Goal: Information Seeking & Learning: Learn about a topic

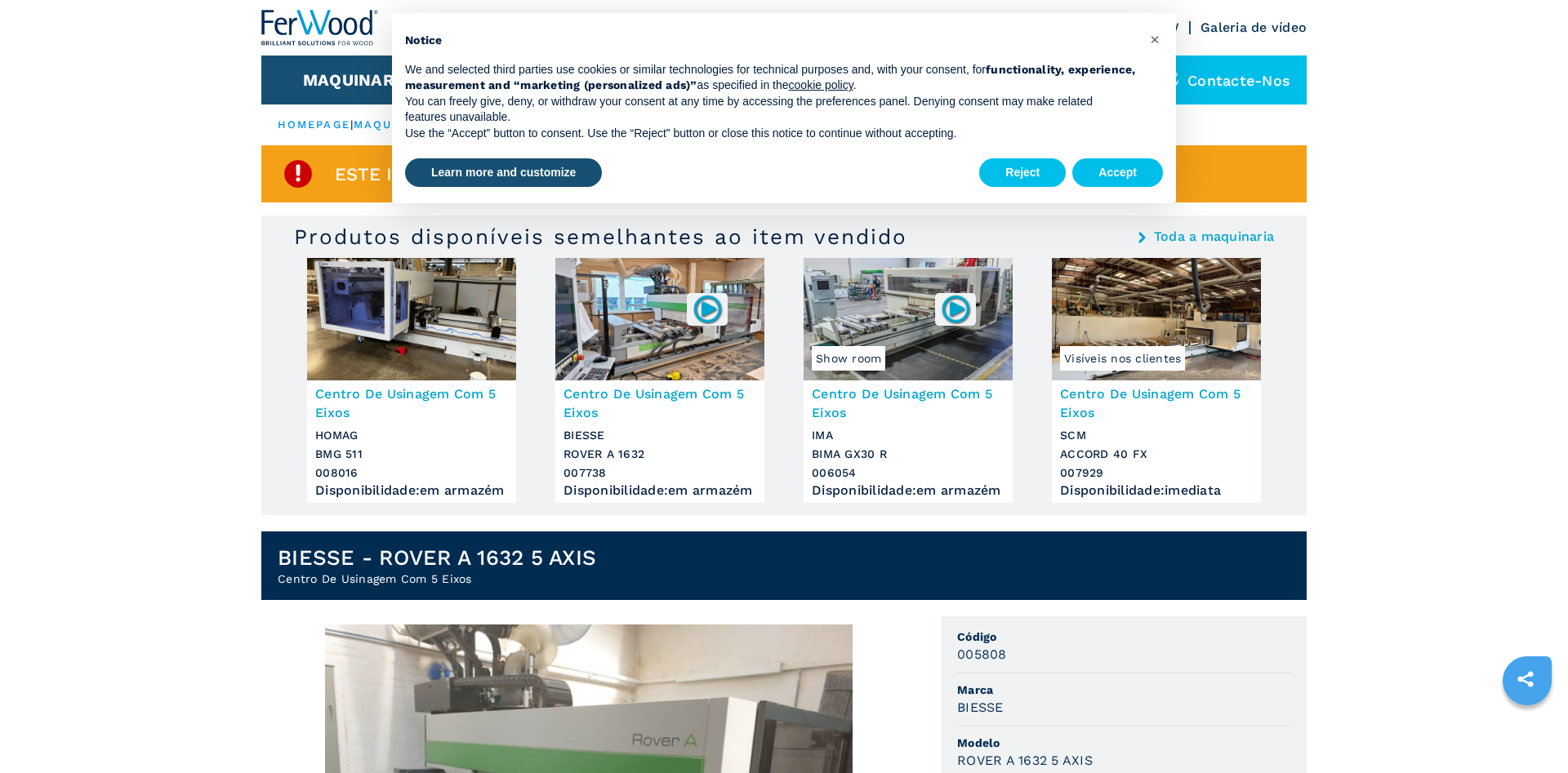
scroll to position [416, 0]
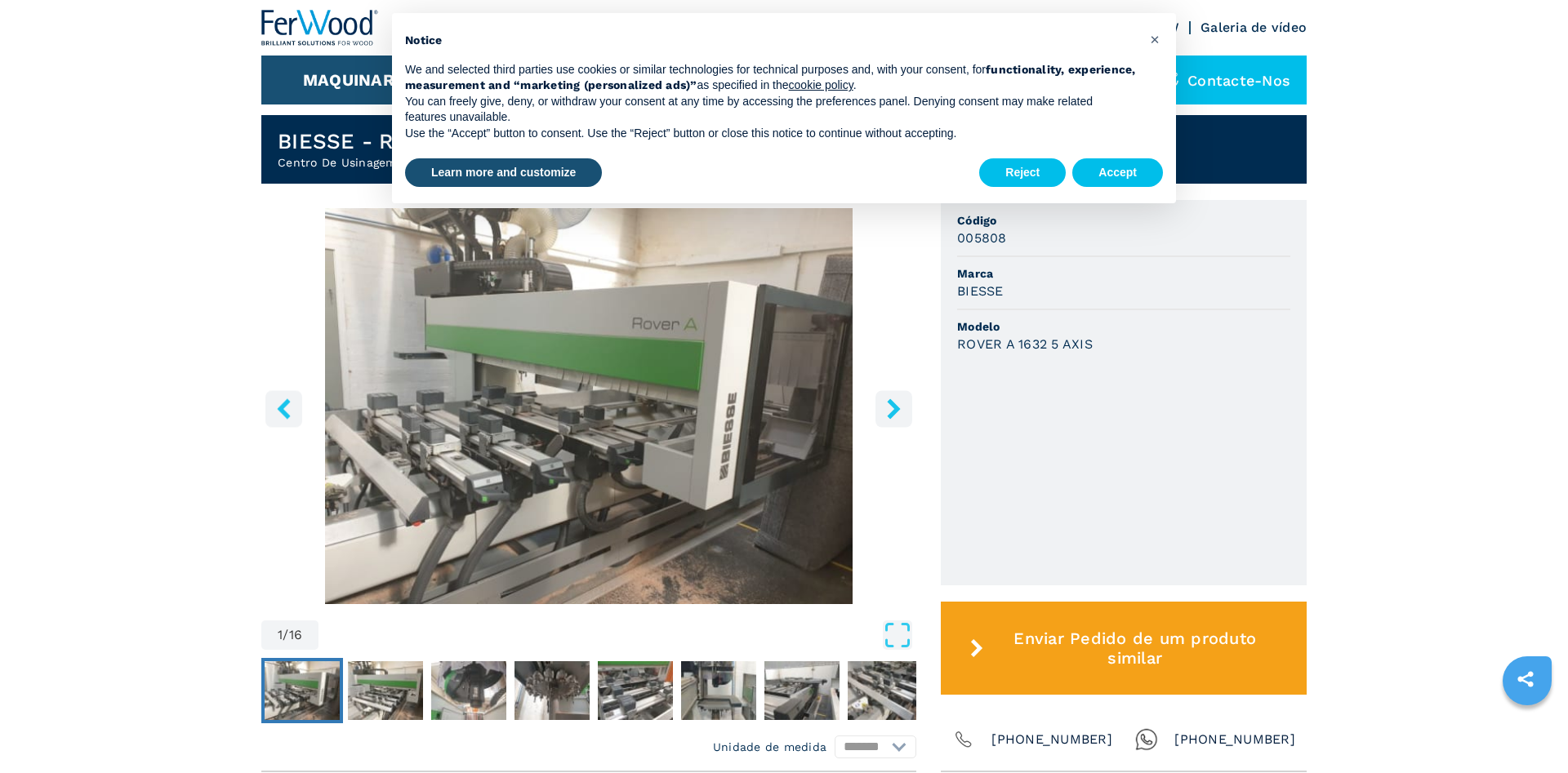
click at [882, 412] on button "right-button" at bounding box center [894, 409] width 37 height 37
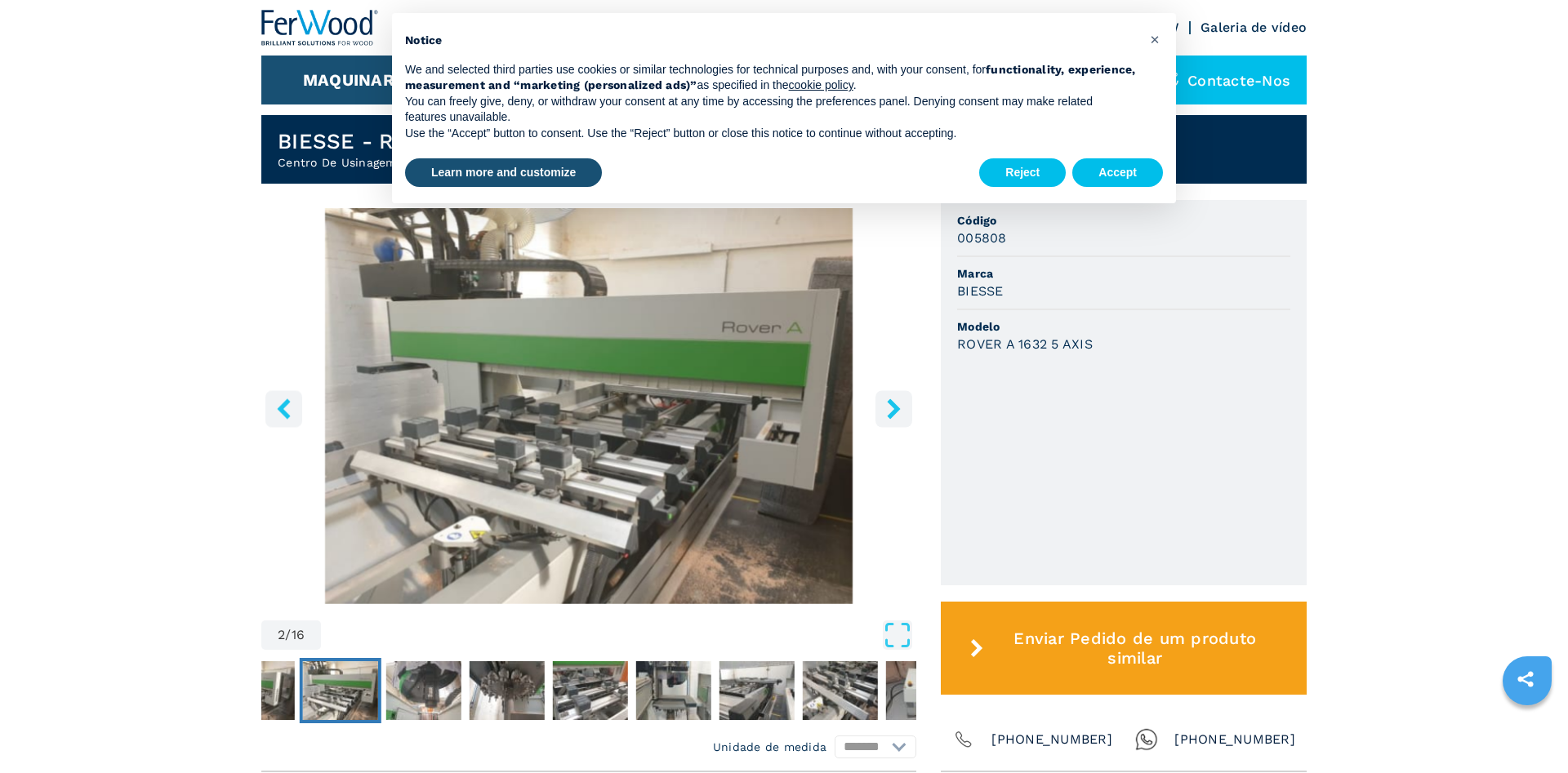
click at [882, 412] on button "right-button" at bounding box center [894, 409] width 37 height 37
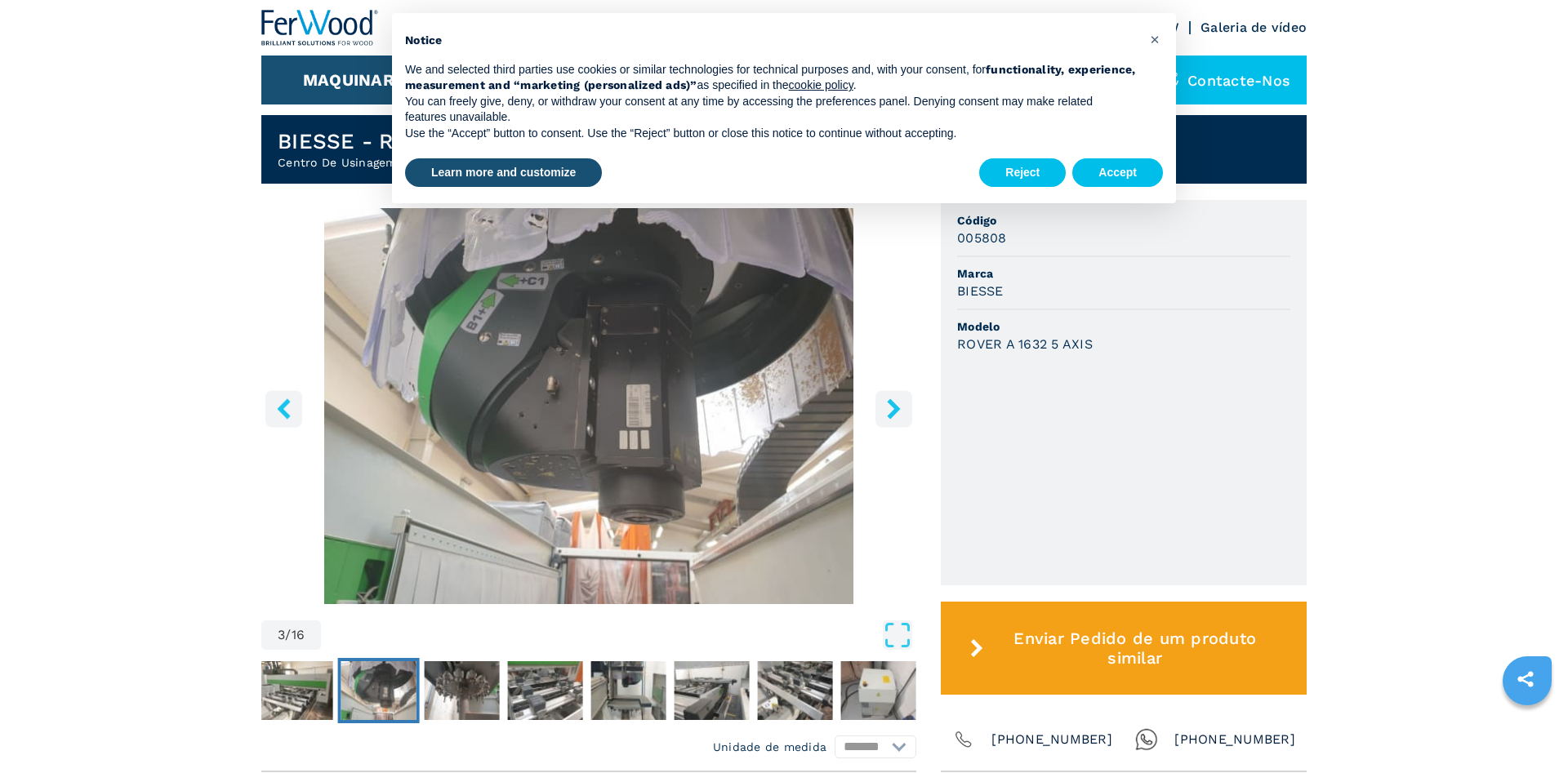
click at [882, 412] on button "right-button" at bounding box center [894, 409] width 37 height 37
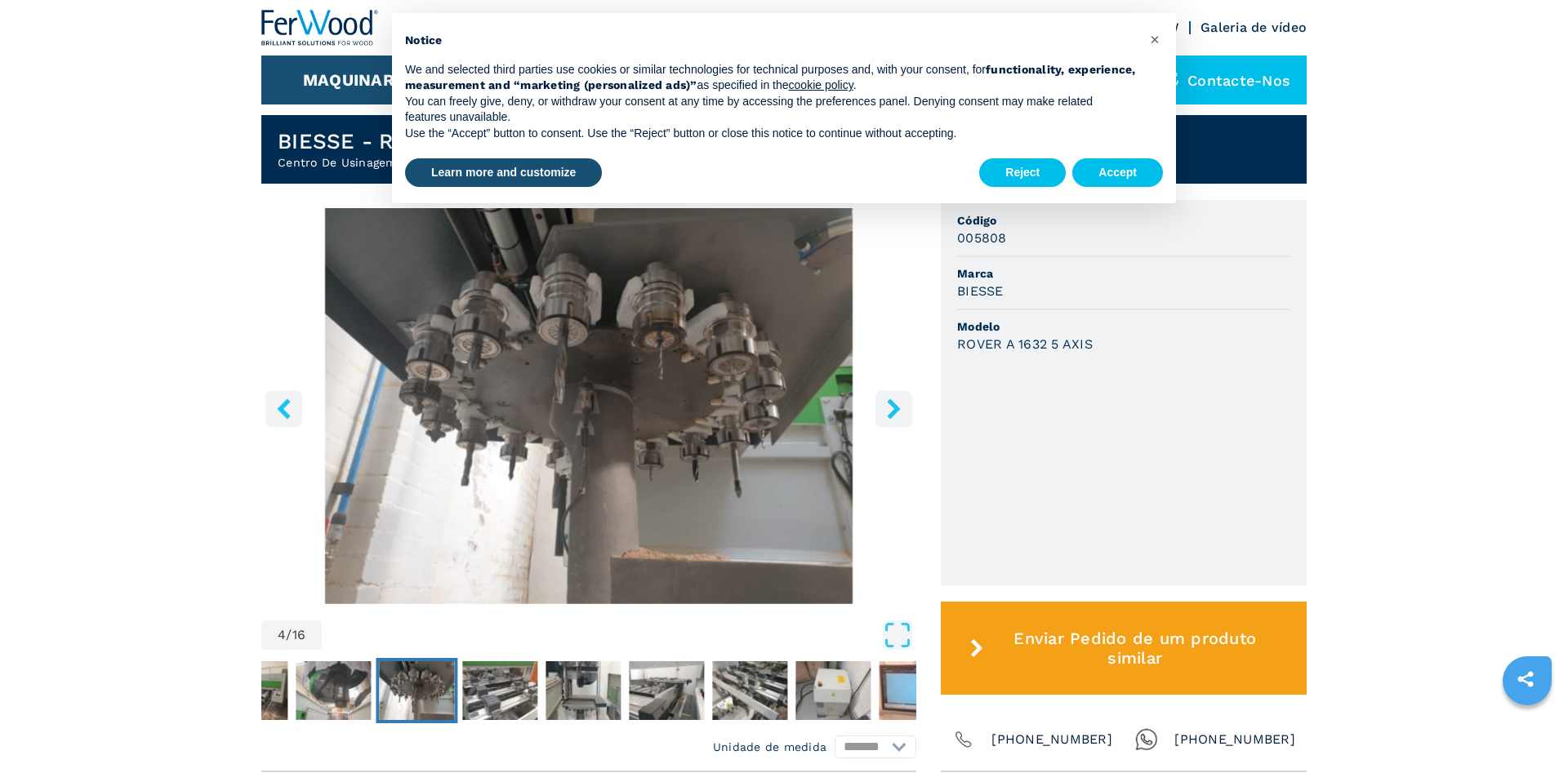
click at [882, 412] on button "right-button" at bounding box center [894, 409] width 37 height 37
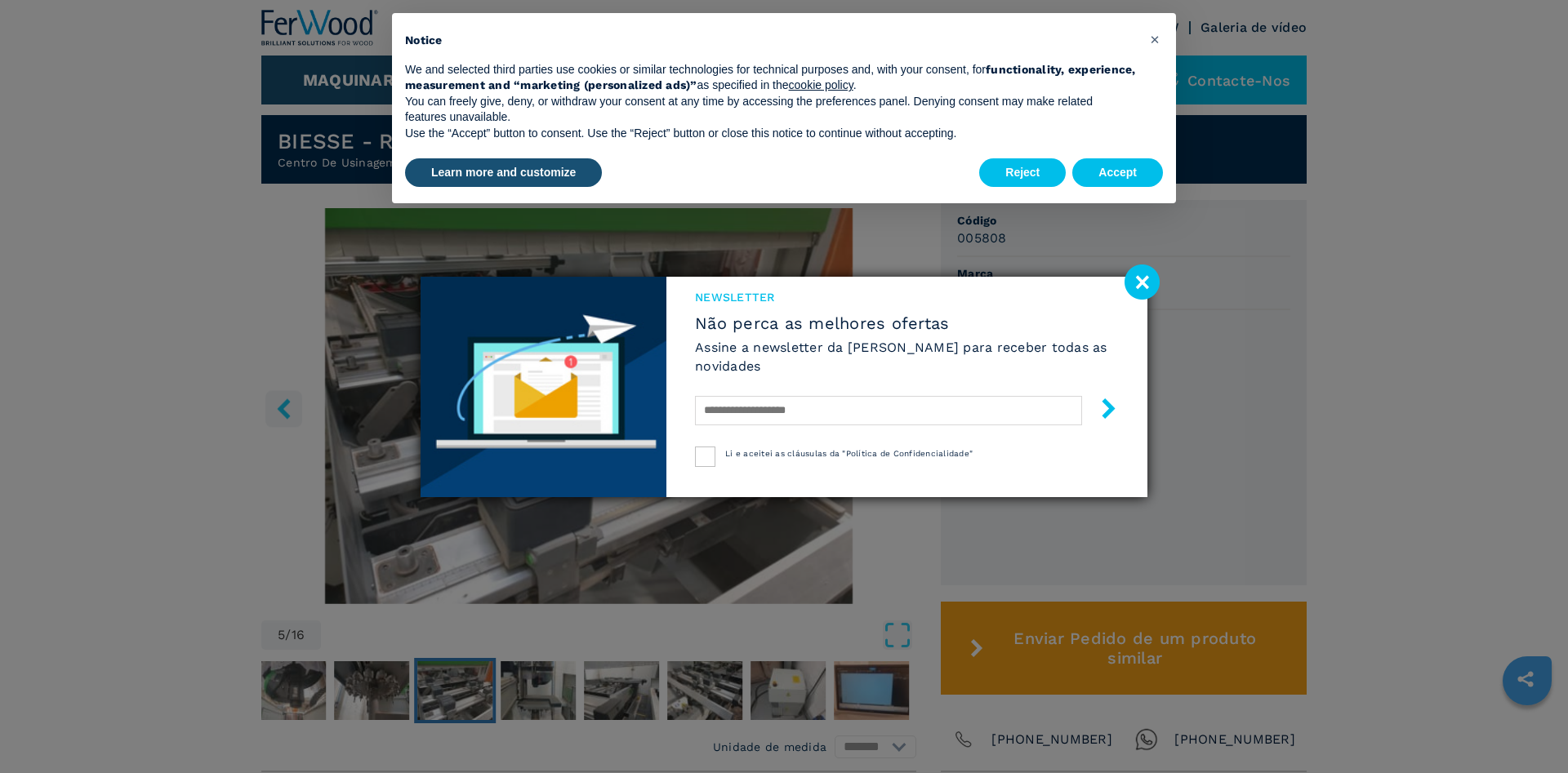
click at [1144, 268] on image at bounding box center [1142, 282] width 35 height 35
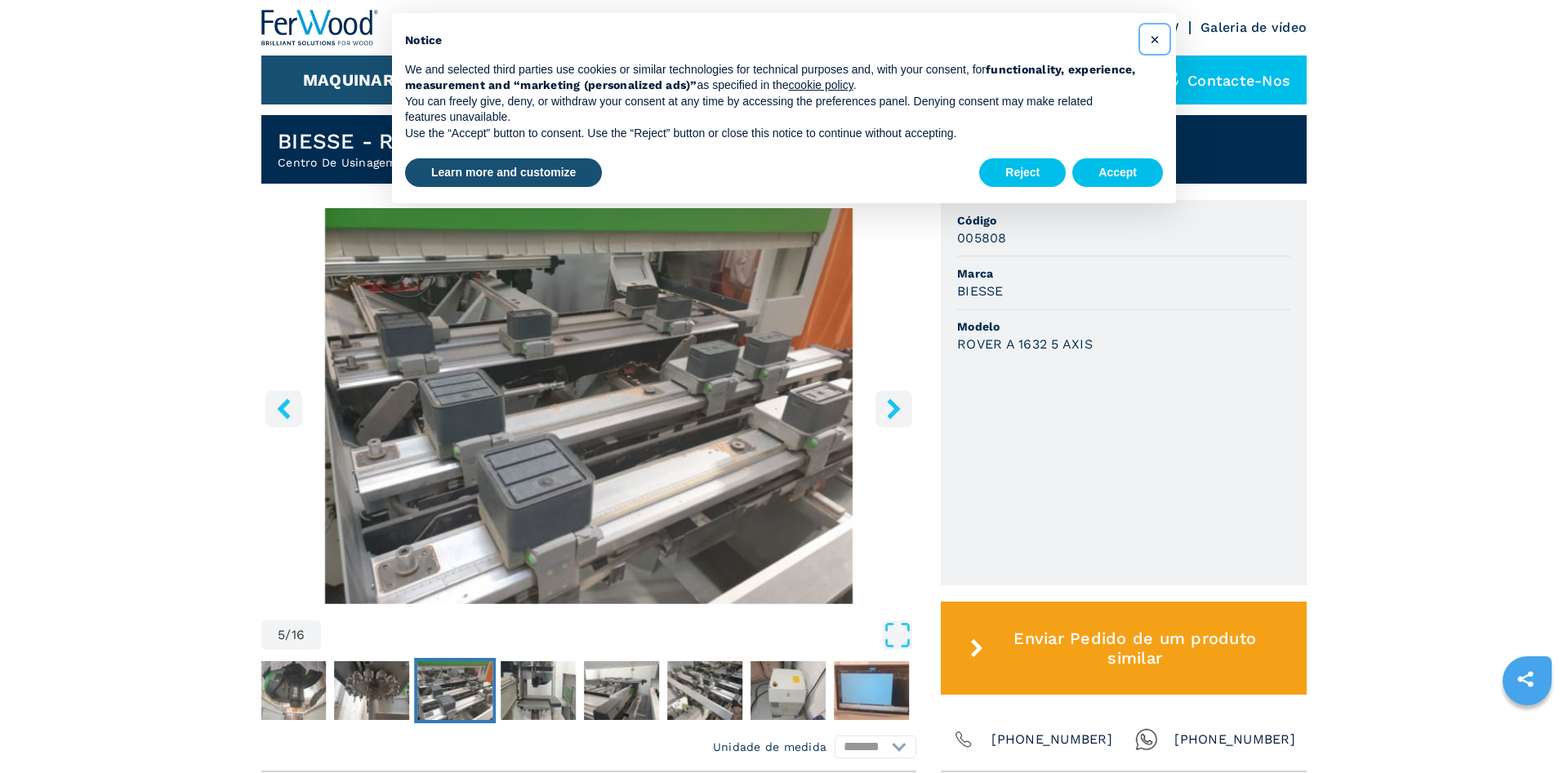
click at [1160, 45] on span "×" at bounding box center [1154, 39] width 10 height 19
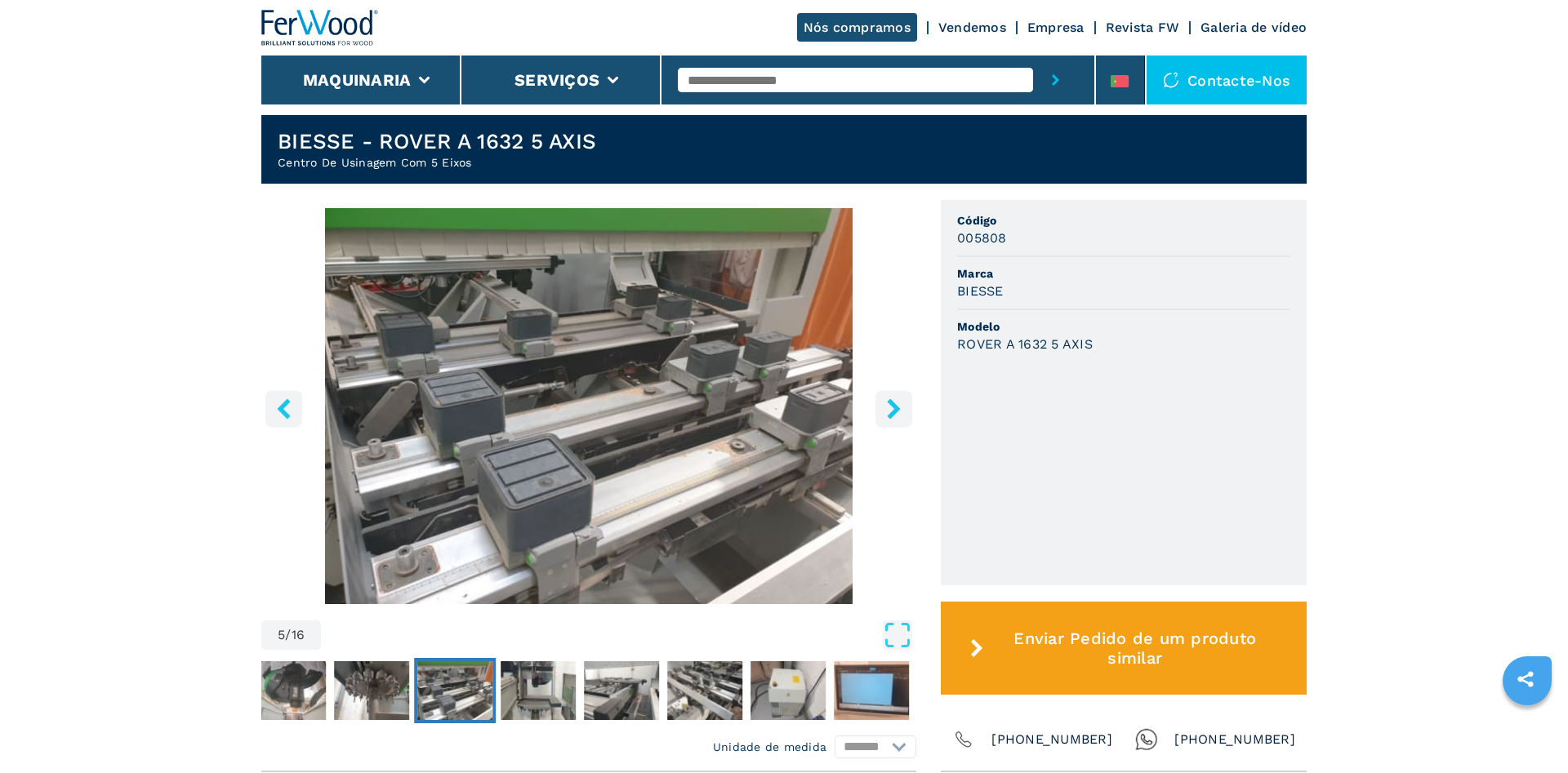
click at [896, 419] on icon "right-button" at bounding box center [893, 408] width 13 height 20
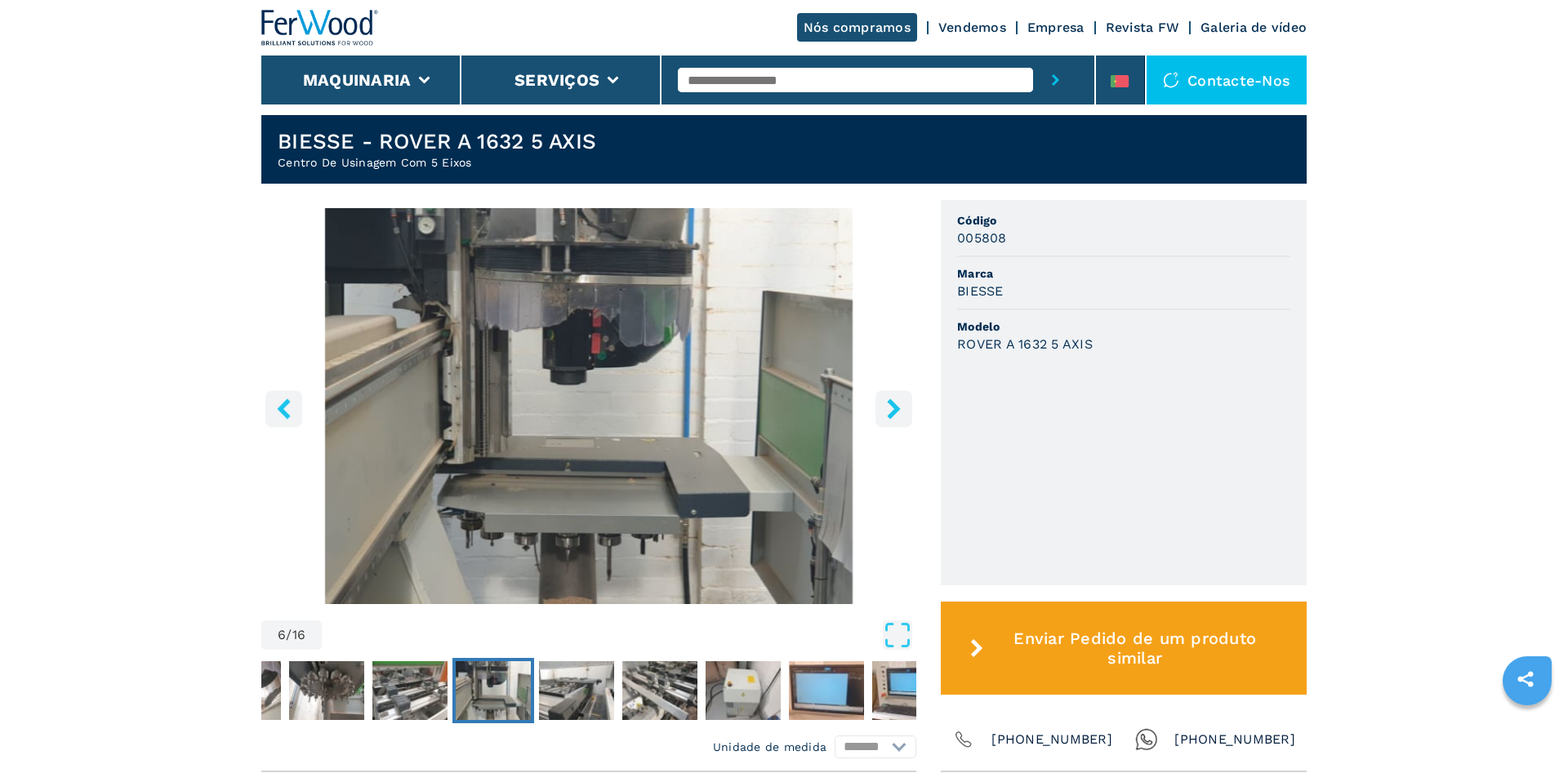
click at [896, 419] on icon "right-button" at bounding box center [893, 408] width 13 height 20
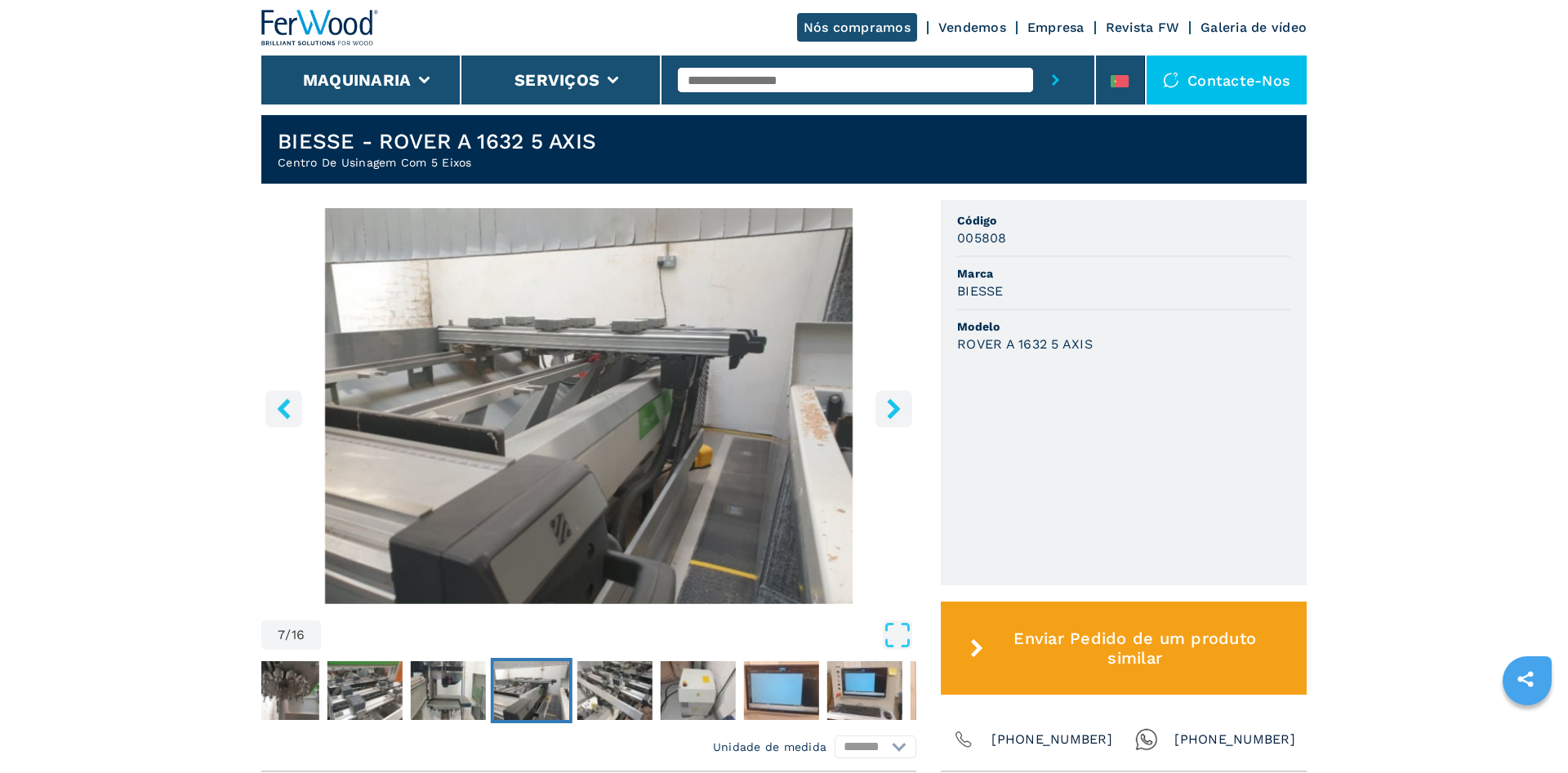
click at [896, 419] on icon "right-button" at bounding box center [893, 408] width 13 height 20
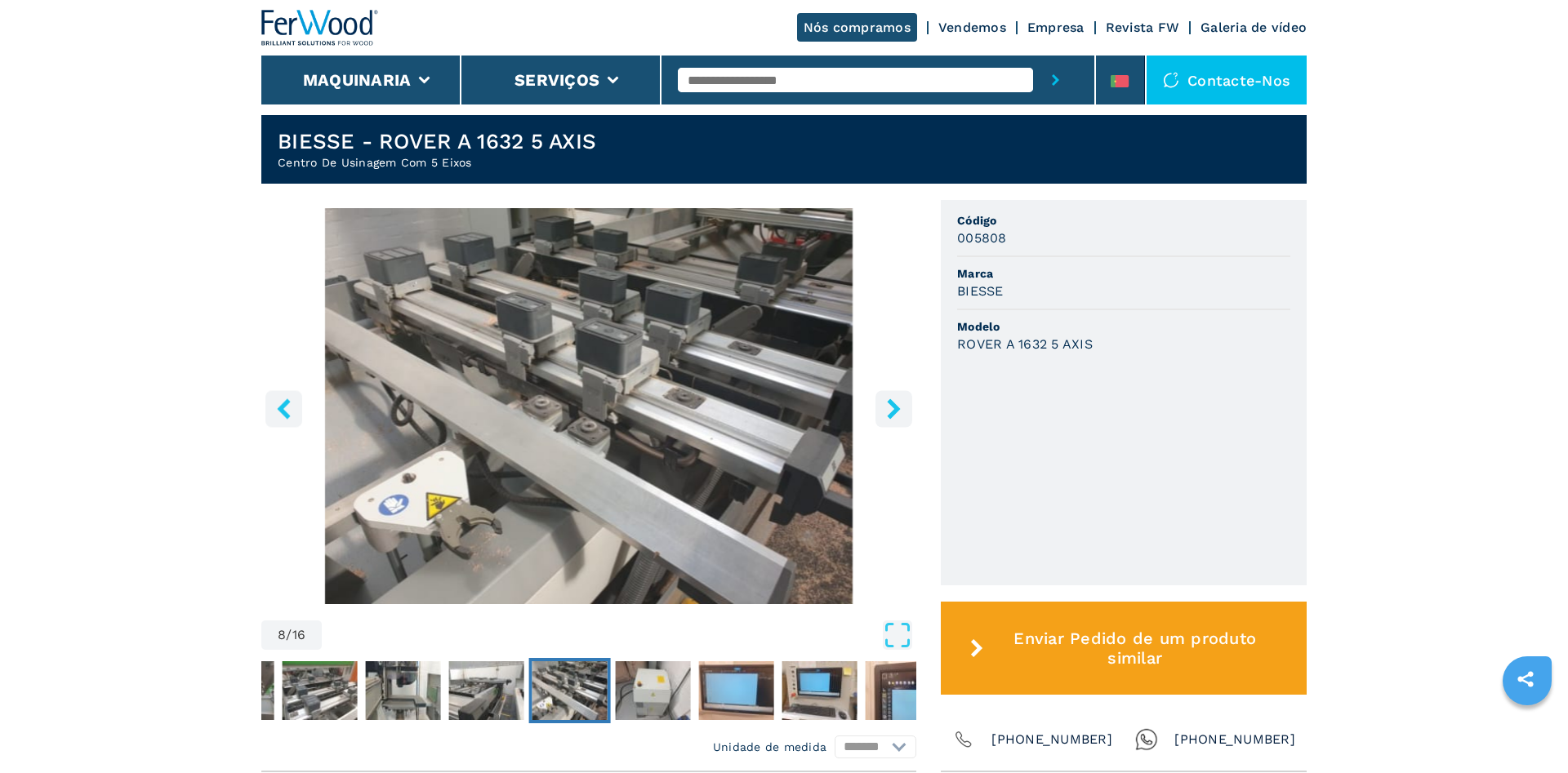
click at [896, 419] on icon "right-button" at bounding box center [893, 408] width 13 height 20
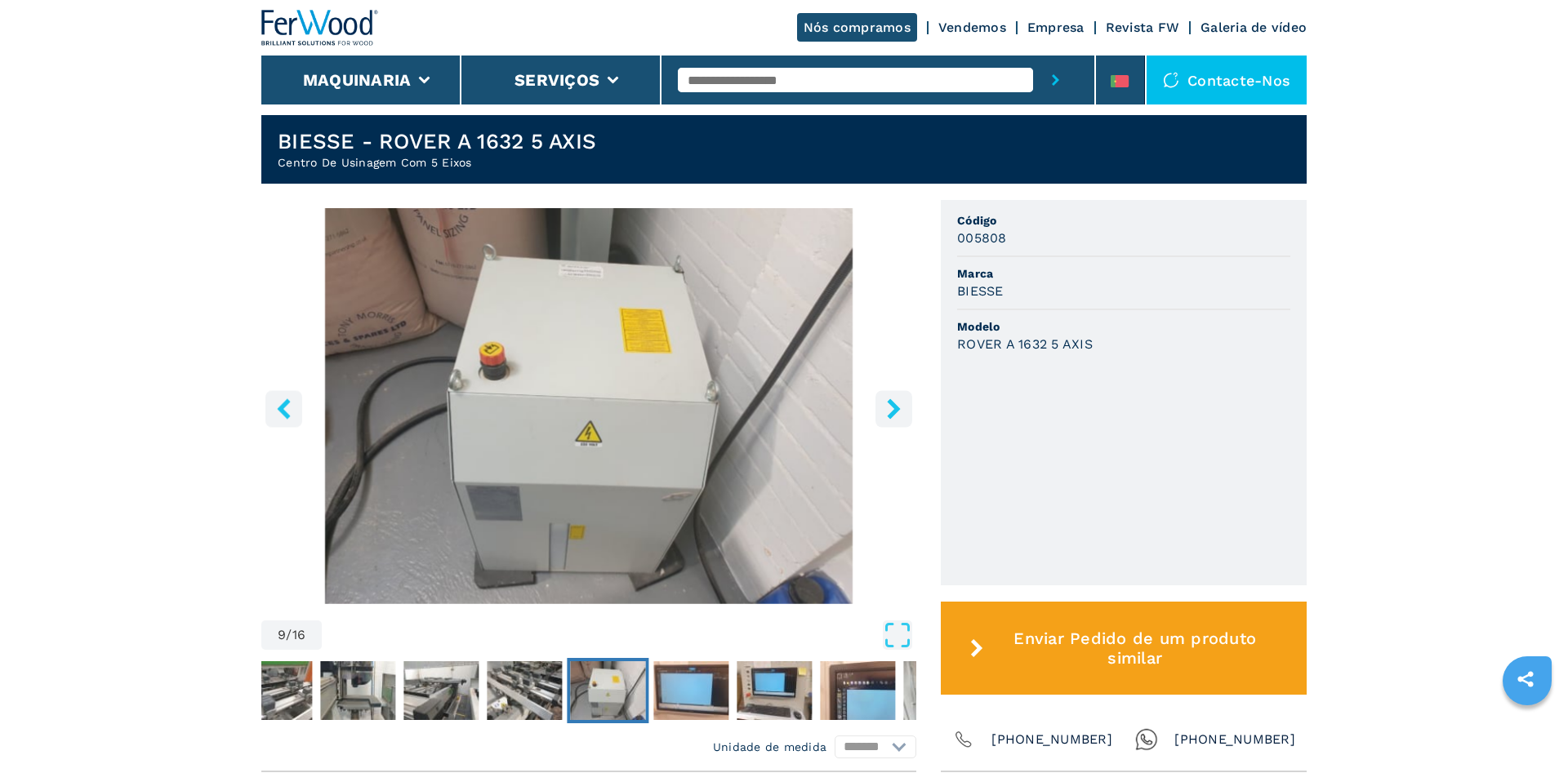
click at [896, 419] on icon "right-button" at bounding box center [893, 408] width 13 height 20
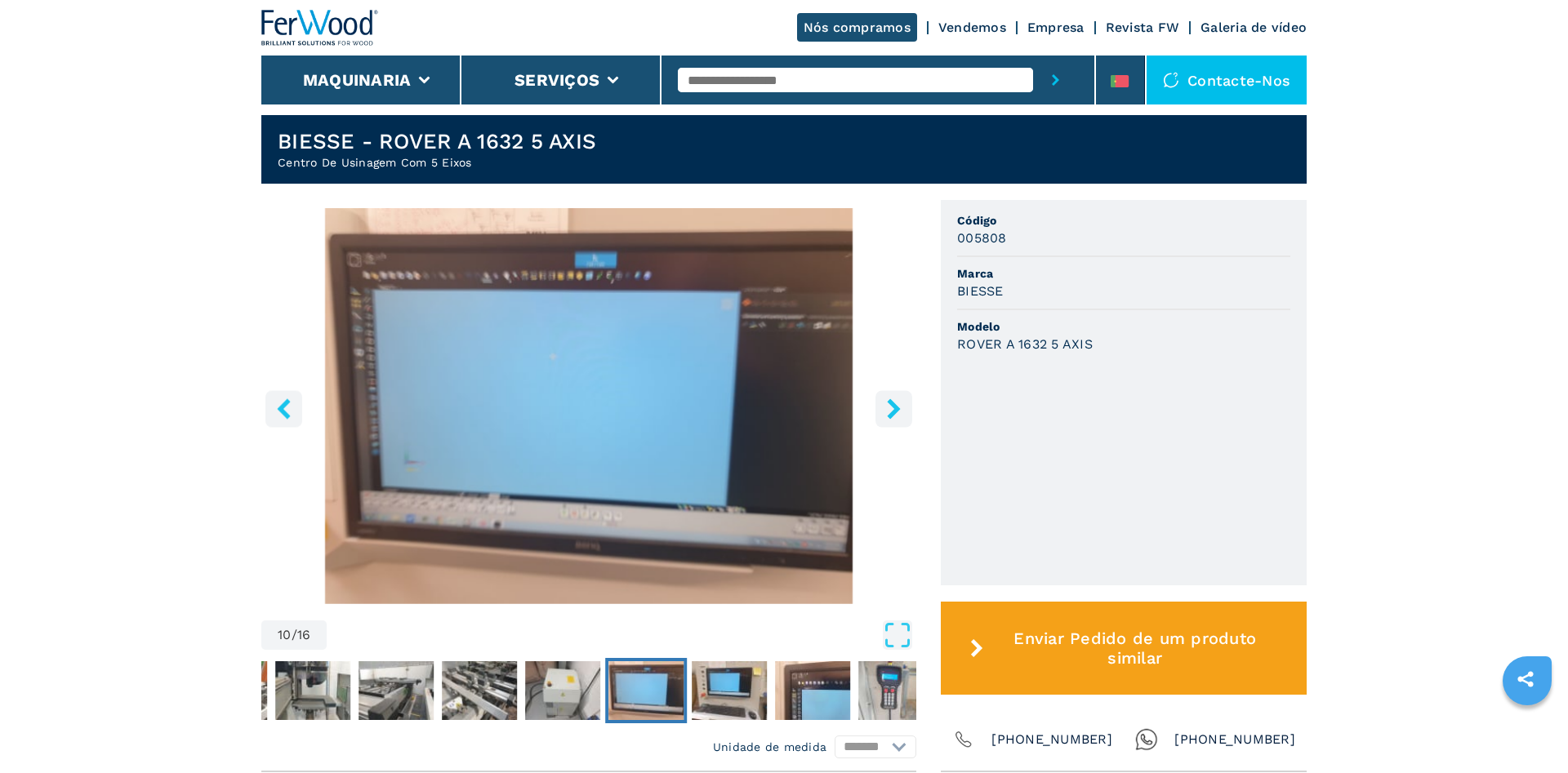
click at [896, 419] on icon "right-button" at bounding box center [893, 408] width 13 height 20
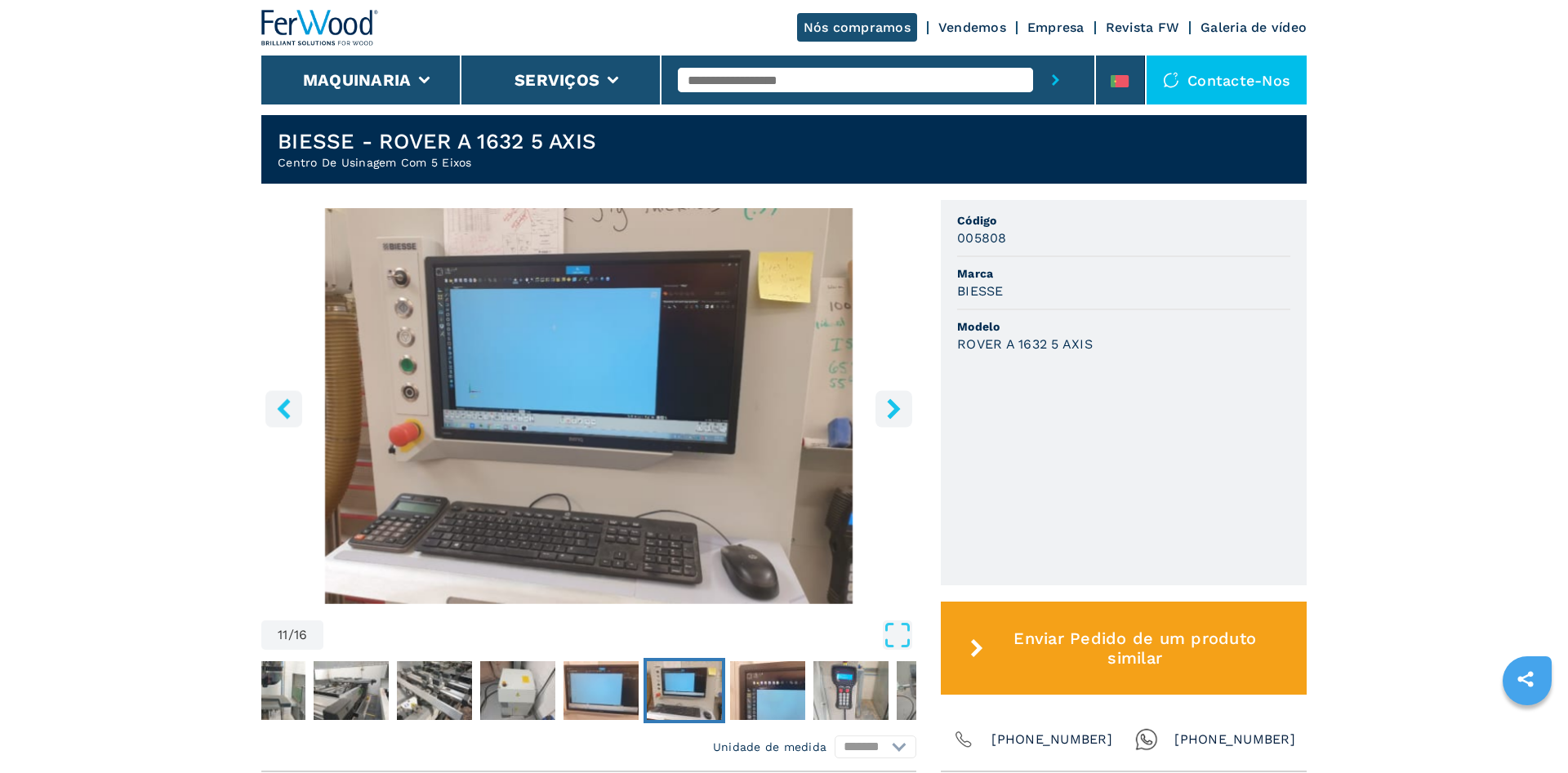
click at [896, 419] on icon "right-button" at bounding box center [893, 408] width 13 height 20
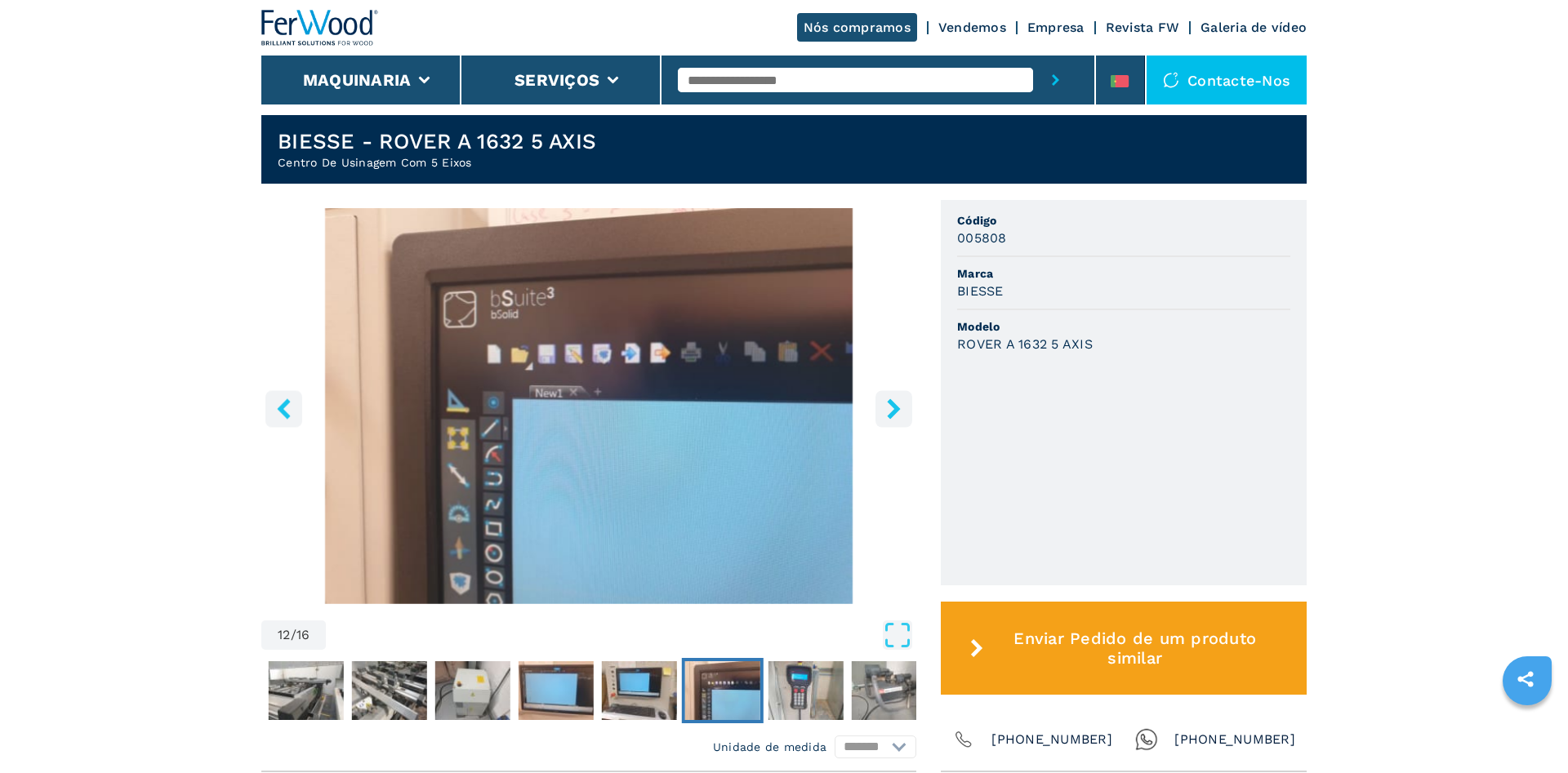
click at [896, 419] on icon "right-button" at bounding box center [893, 408] width 13 height 20
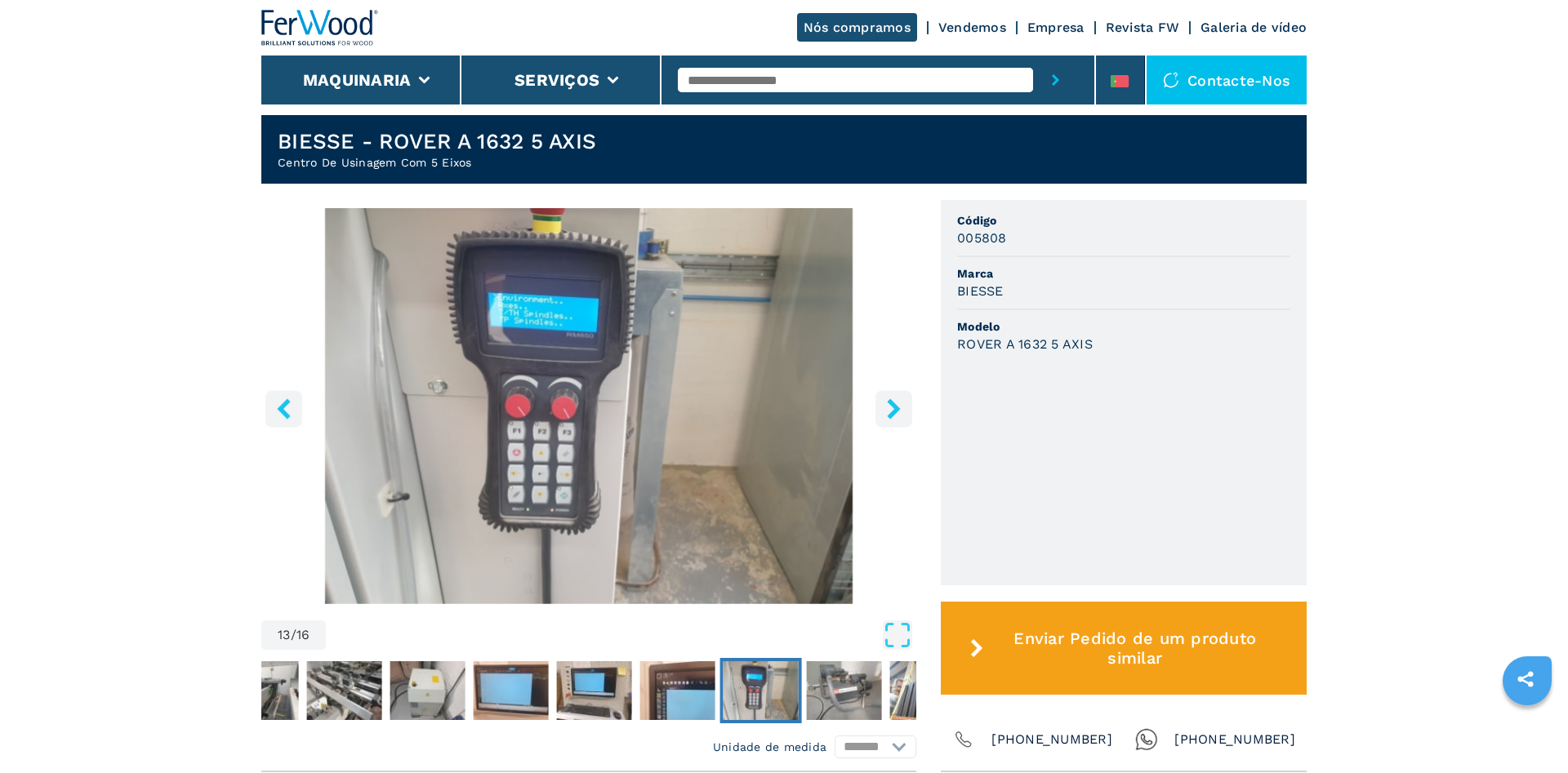
click at [896, 419] on icon "right-button" at bounding box center [893, 408] width 13 height 20
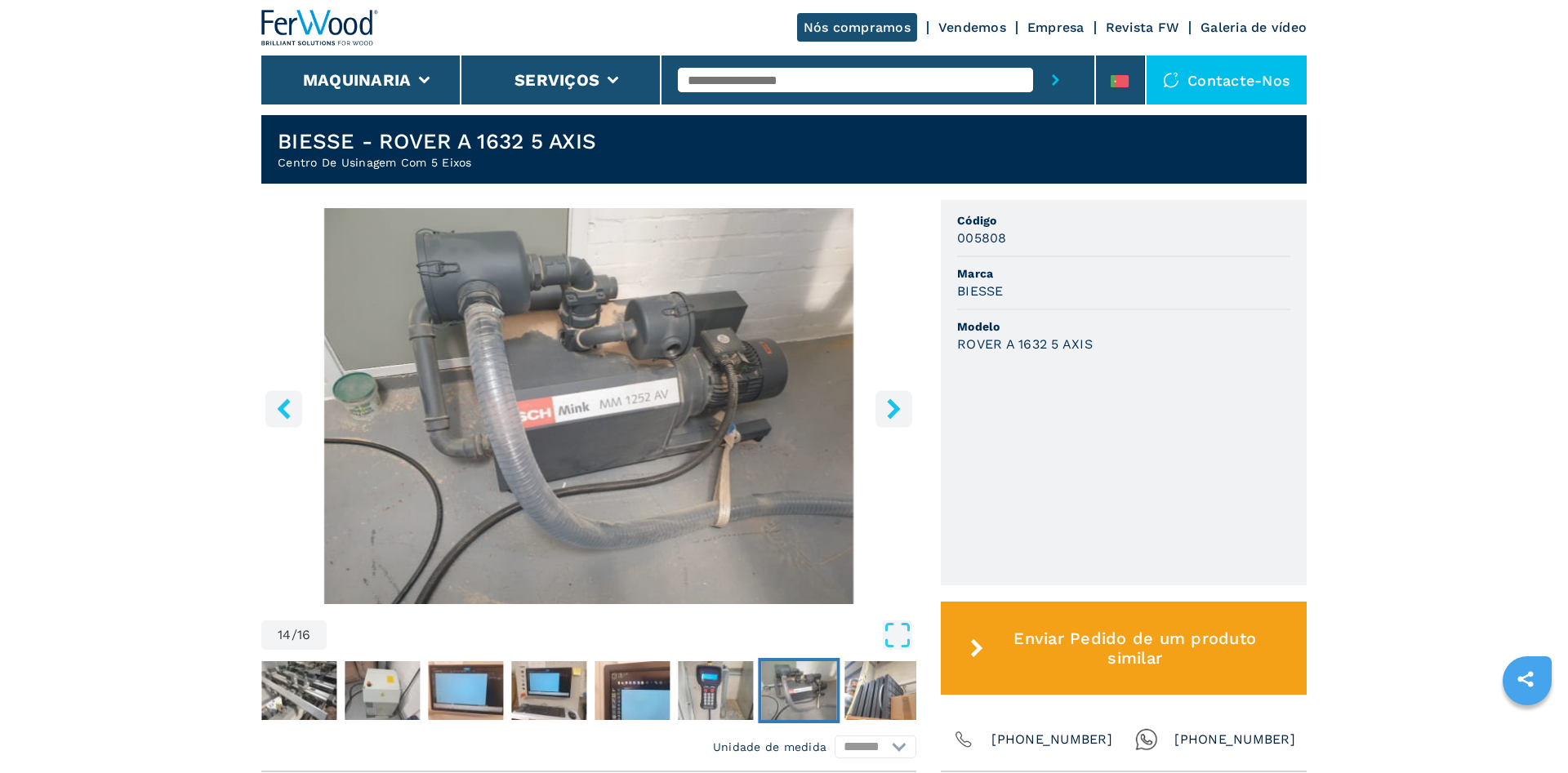
click at [896, 419] on icon "right-button" at bounding box center [893, 408] width 13 height 20
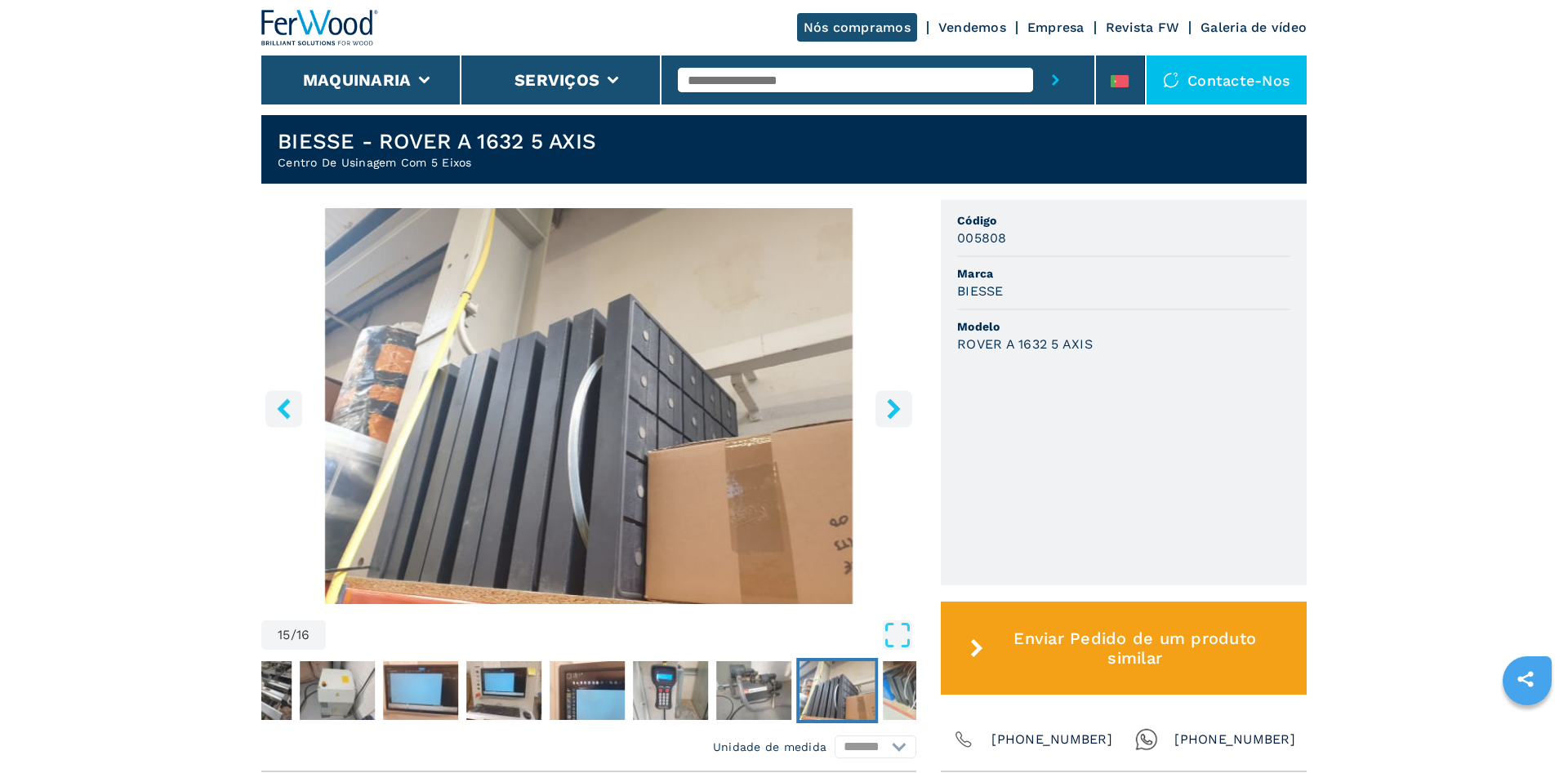
click at [896, 419] on icon "right-button" at bounding box center [893, 408] width 13 height 20
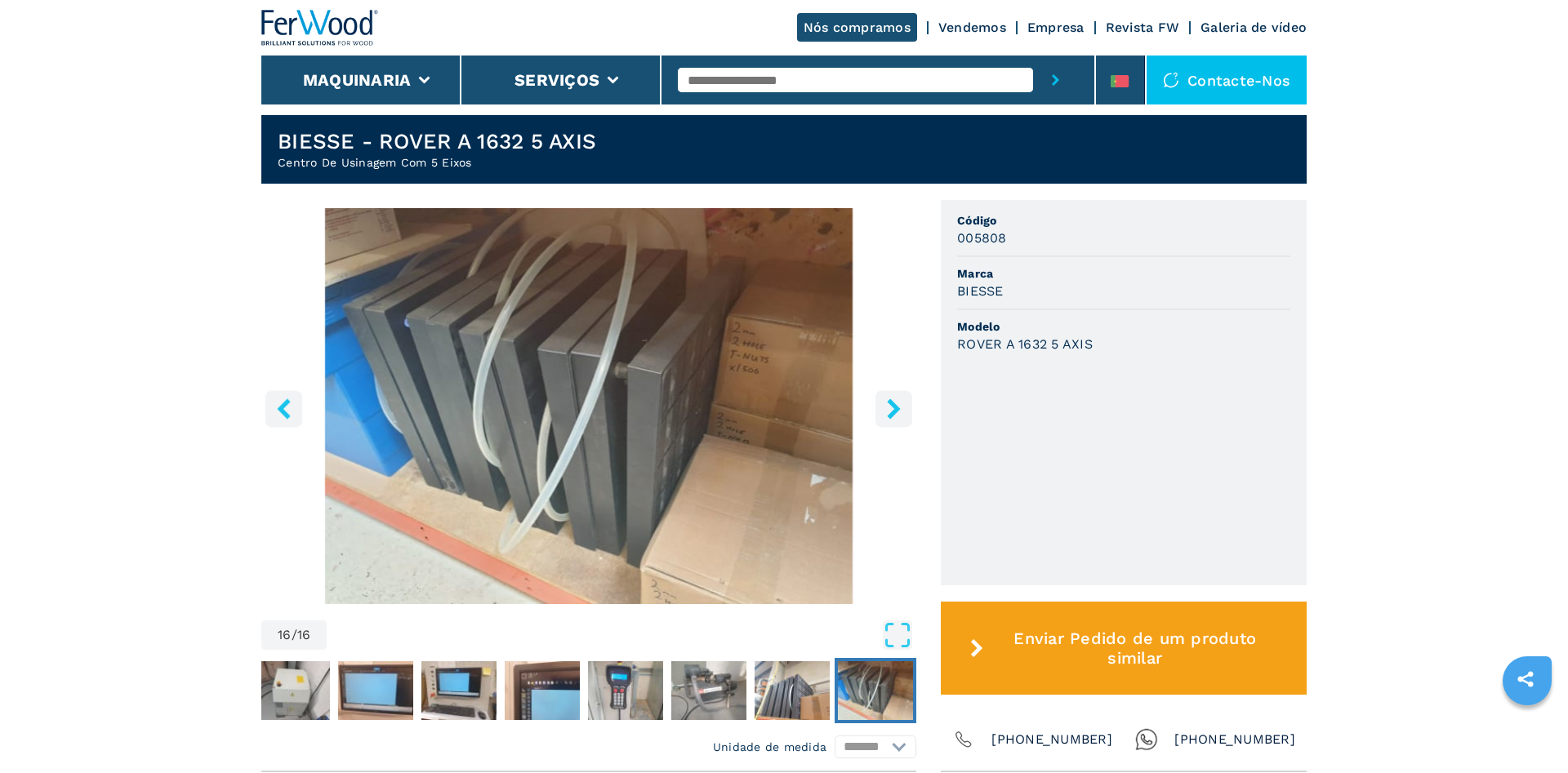
click at [896, 419] on icon "right-button" at bounding box center [893, 408] width 13 height 20
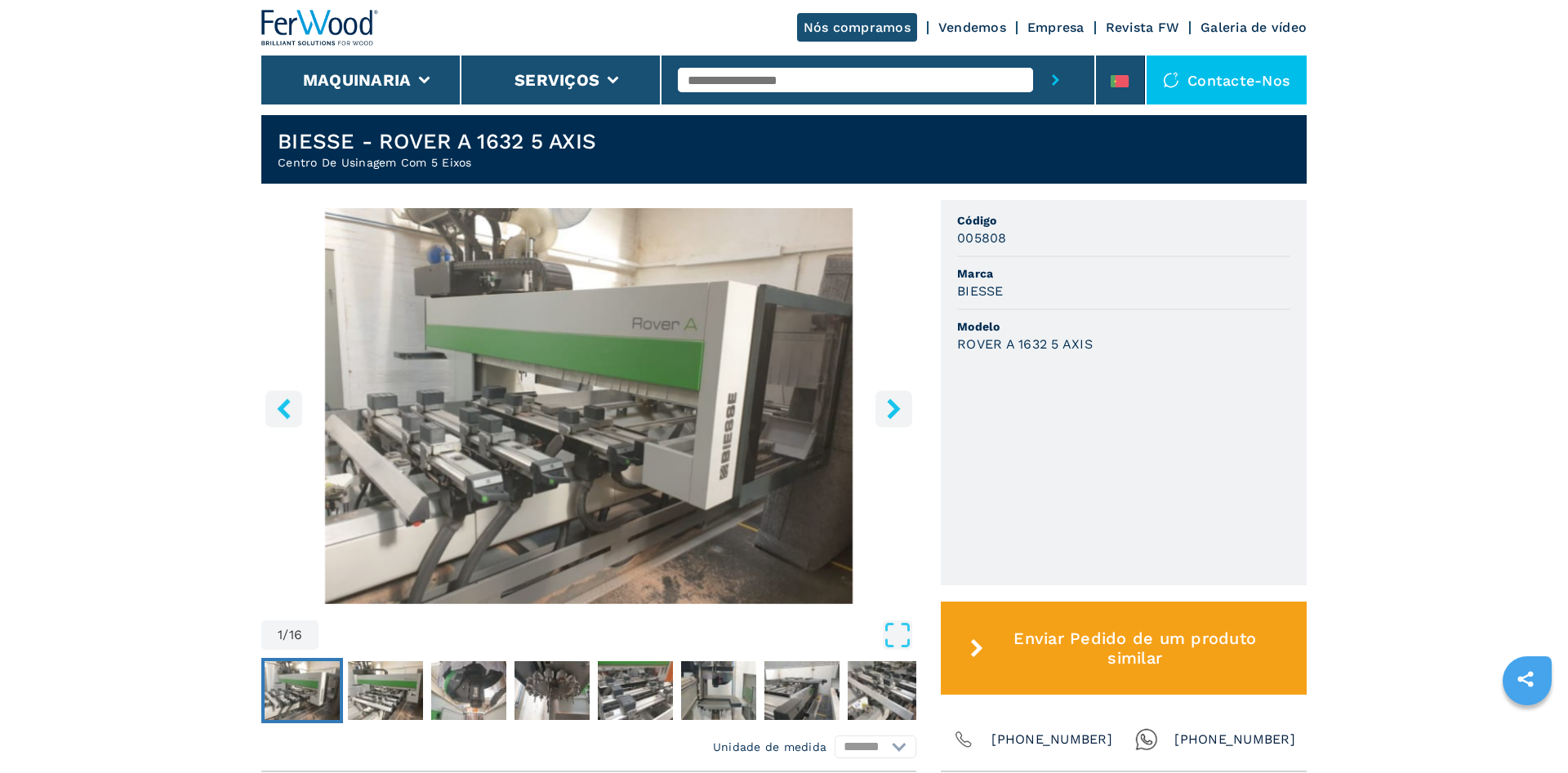
click at [896, 419] on icon "right-button" at bounding box center [893, 408] width 13 height 20
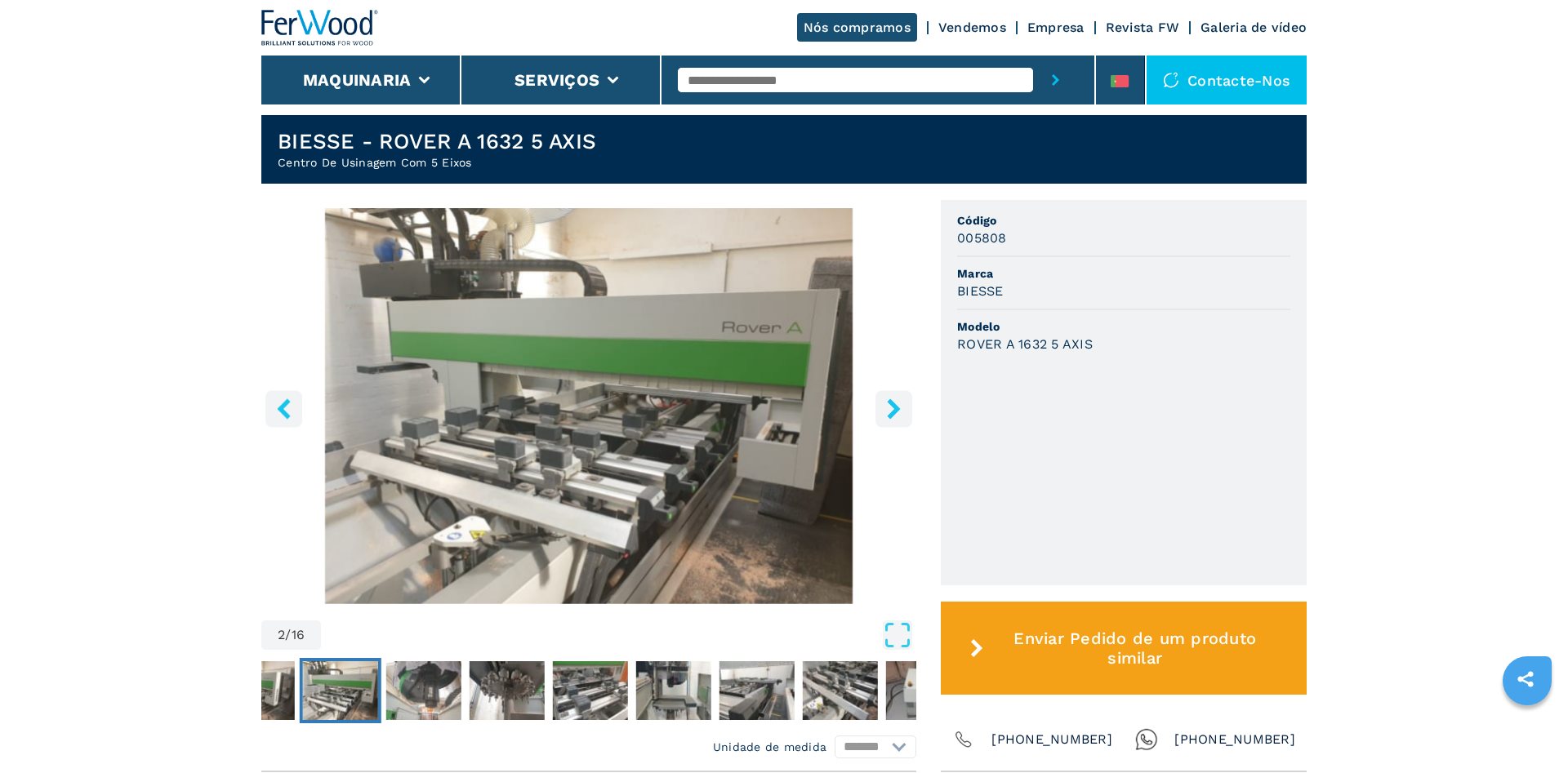
click at [896, 419] on icon "right-button" at bounding box center [893, 408] width 13 height 20
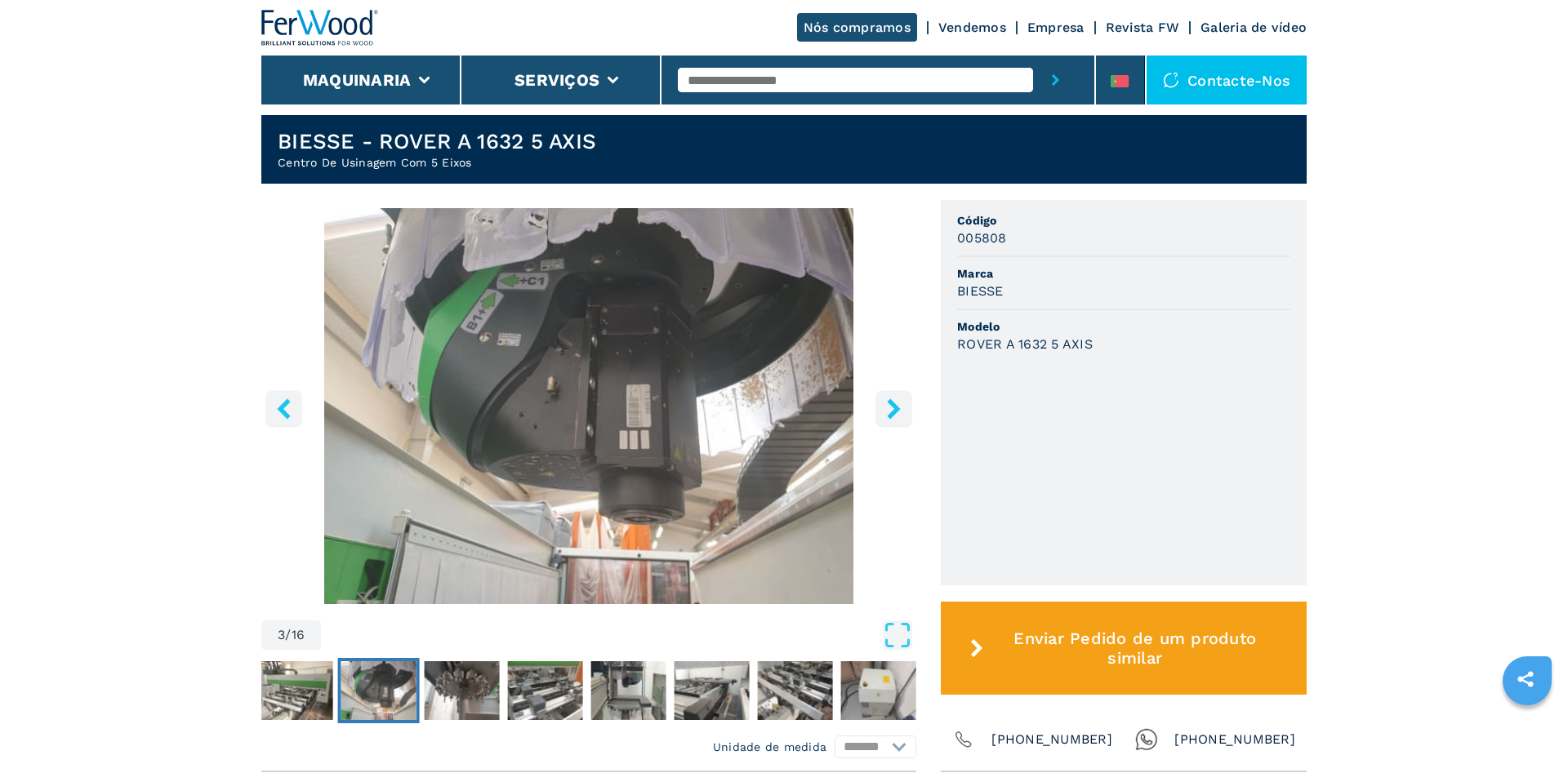
click at [896, 419] on icon "right-button" at bounding box center [893, 408] width 13 height 20
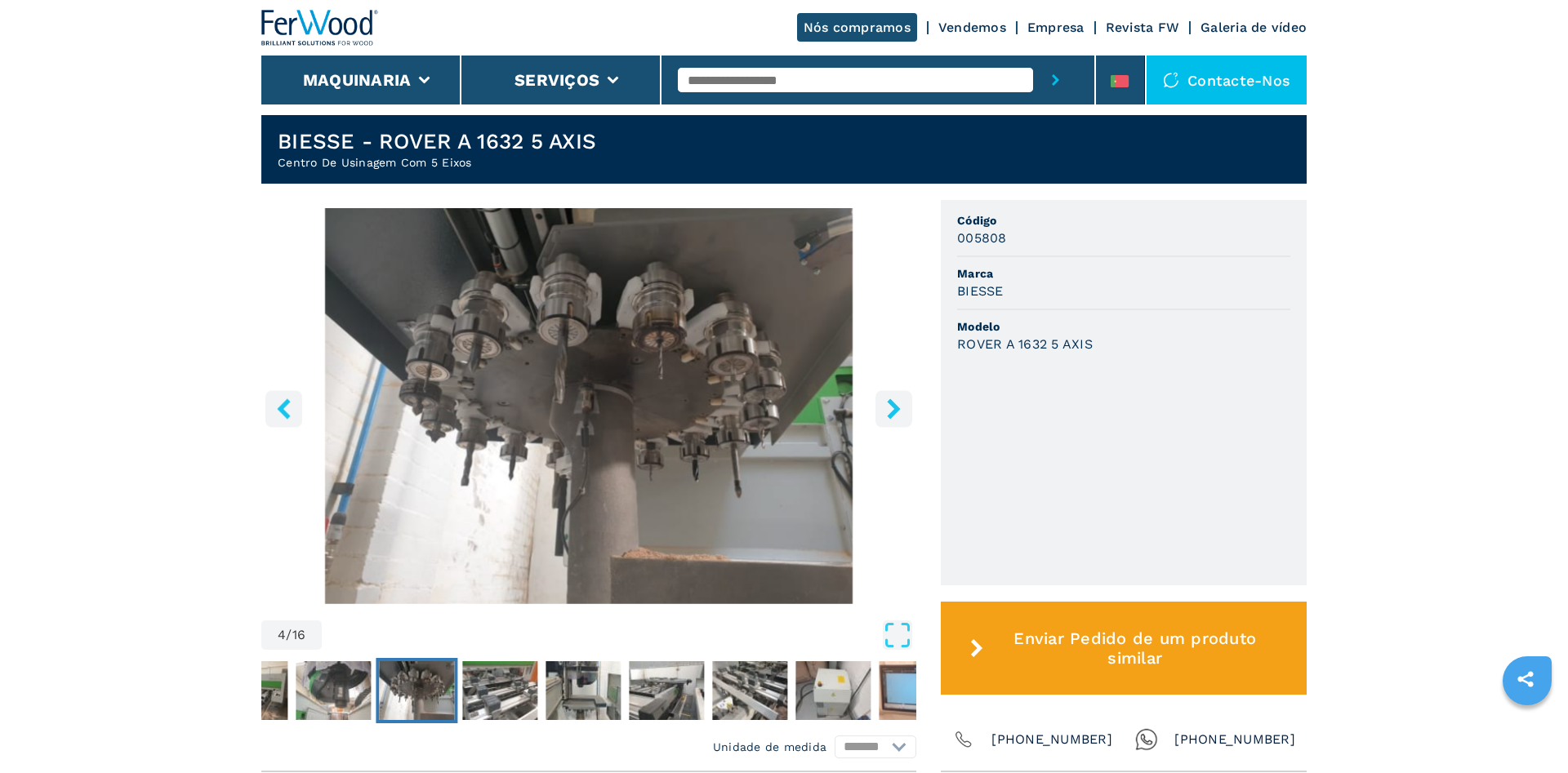
click at [896, 419] on icon "right-button" at bounding box center [893, 408] width 13 height 20
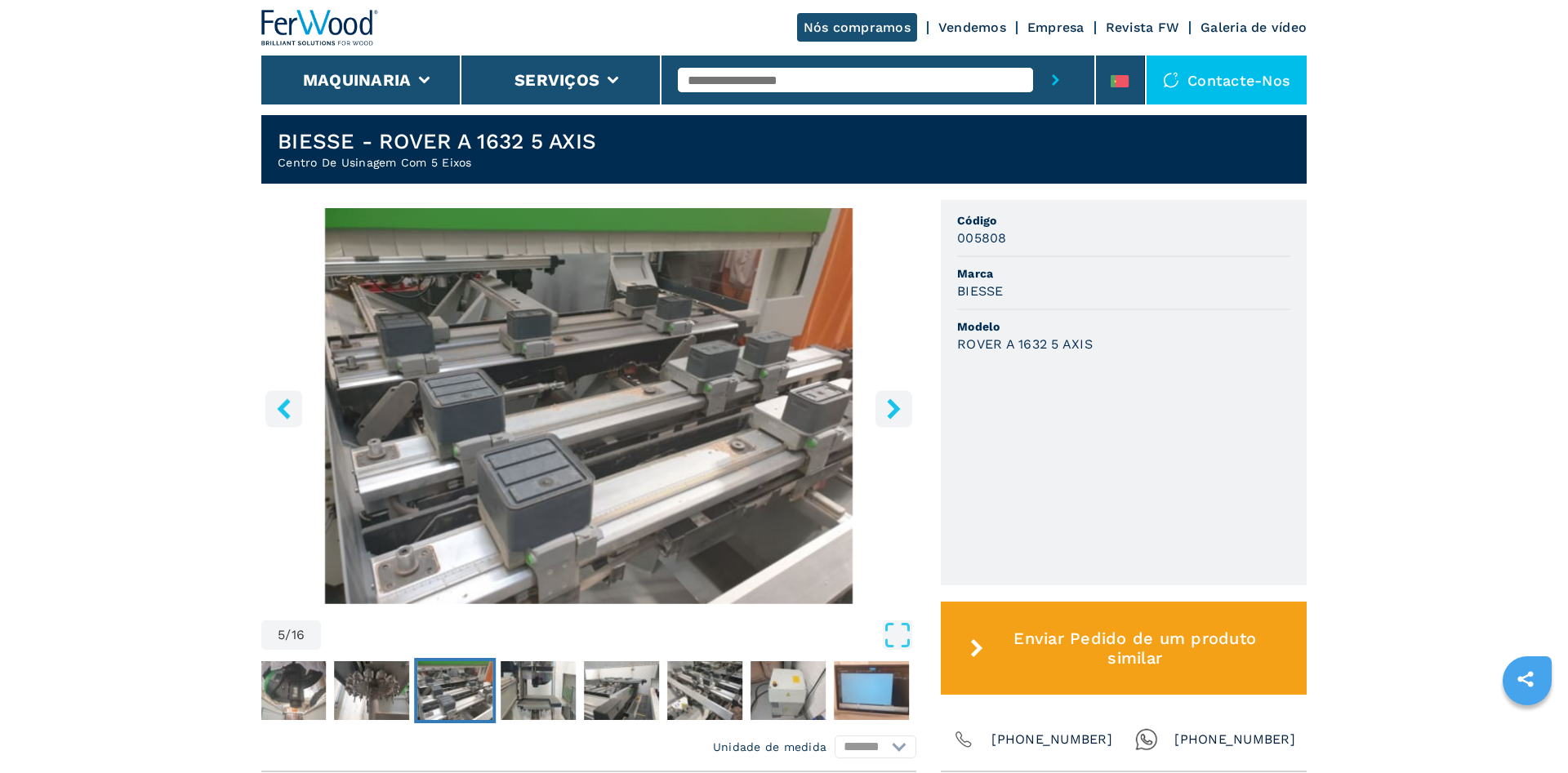
click at [896, 419] on icon "right-button" at bounding box center [893, 408] width 13 height 20
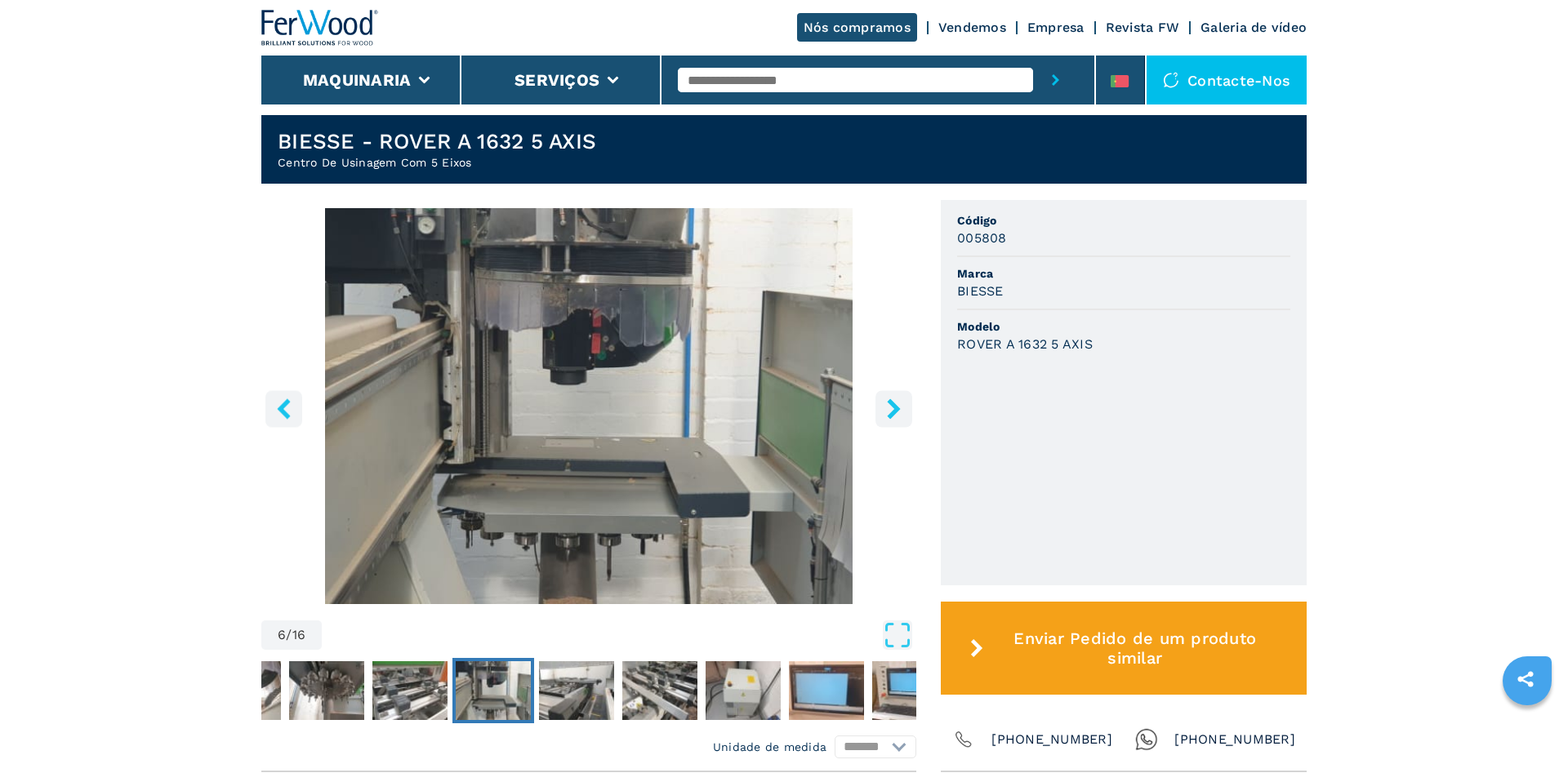
click at [896, 419] on icon "right-button" at bounding box center [893, 408] width 13 height 20
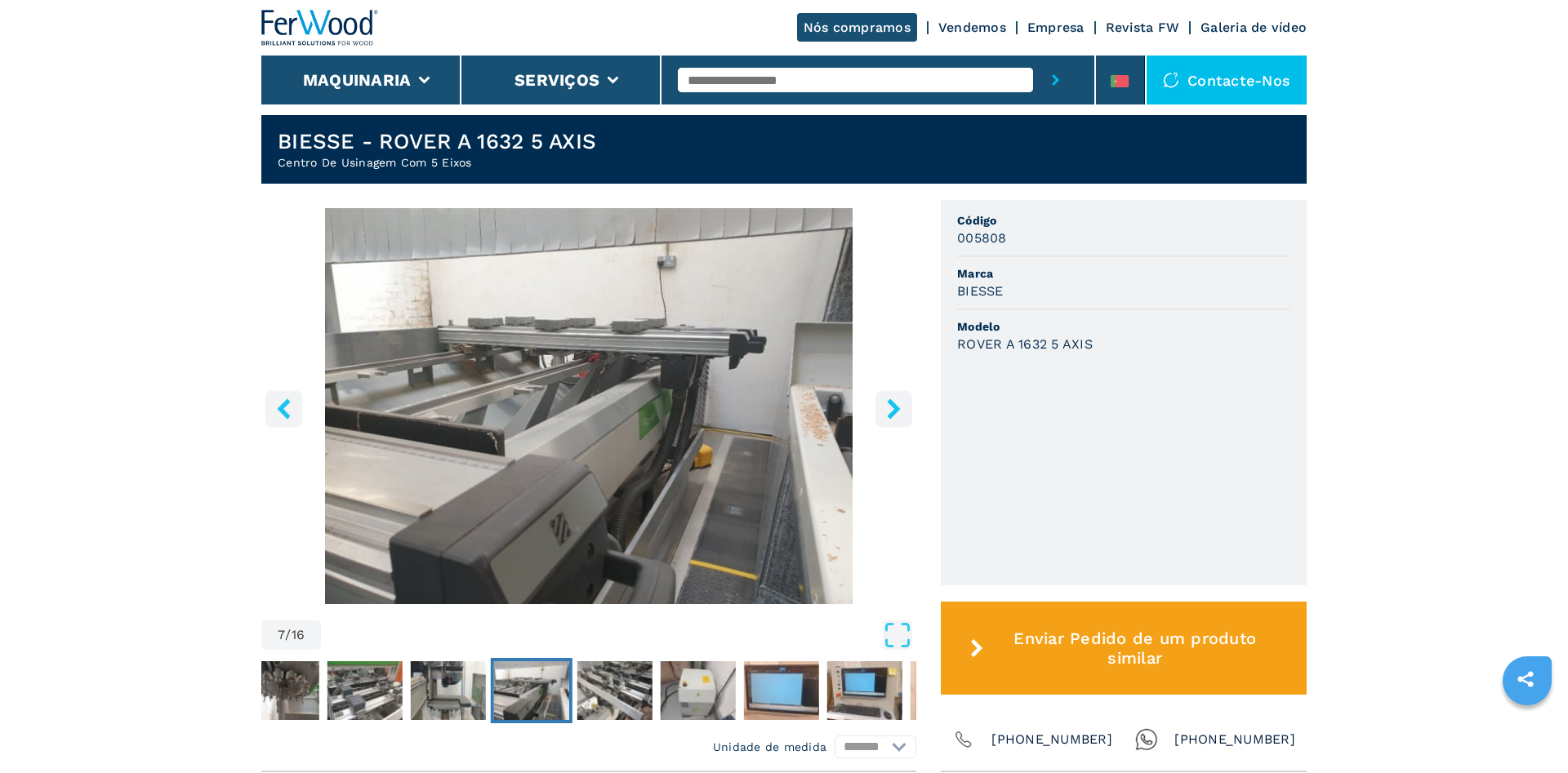
click at [896, 419] on icon "right-button" at bounding box center [893, 408] width 13 height 20
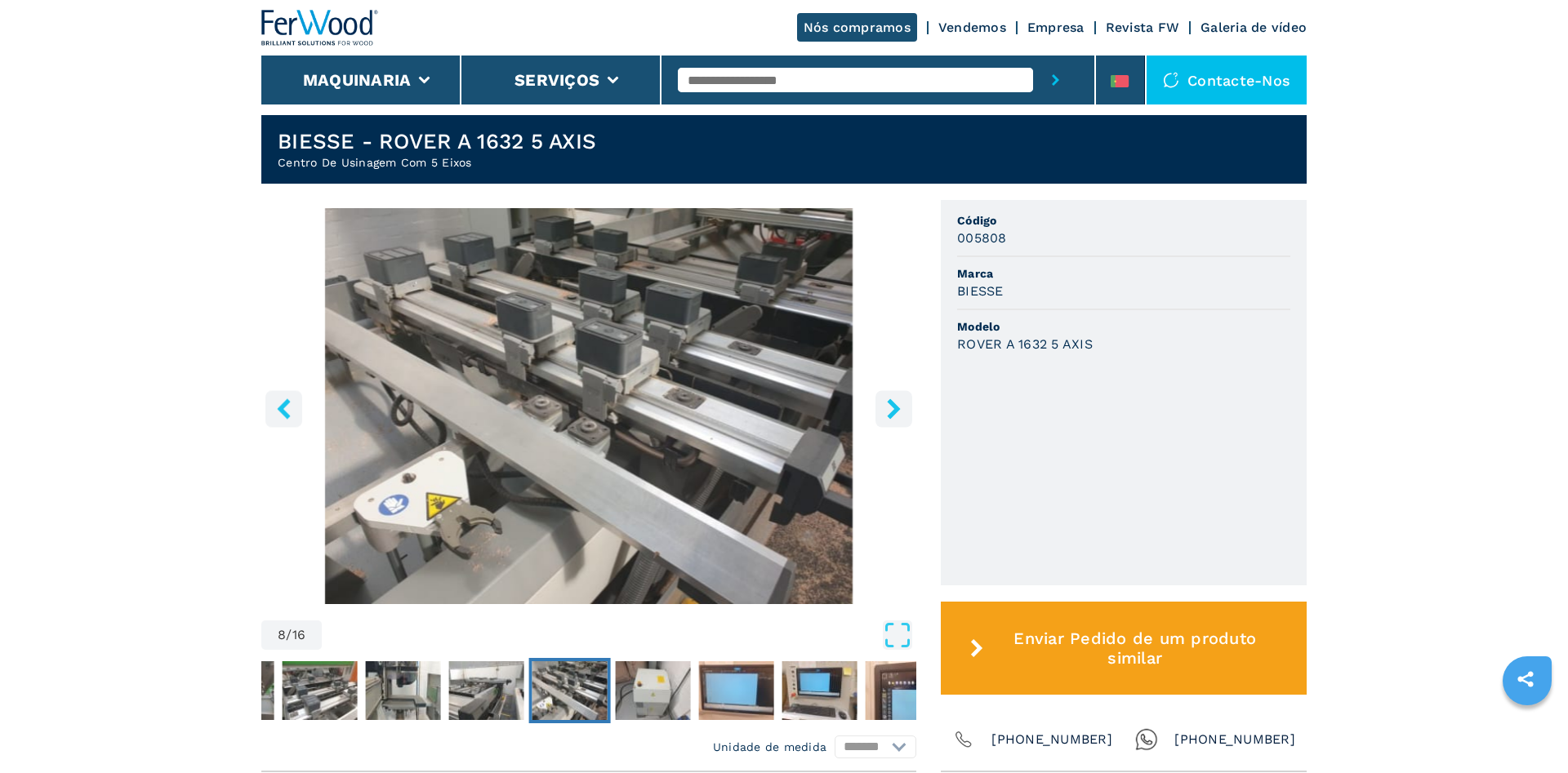
click at [896, 419] on icon "right-button" at bounding box center [893, 408] width 13 height 20
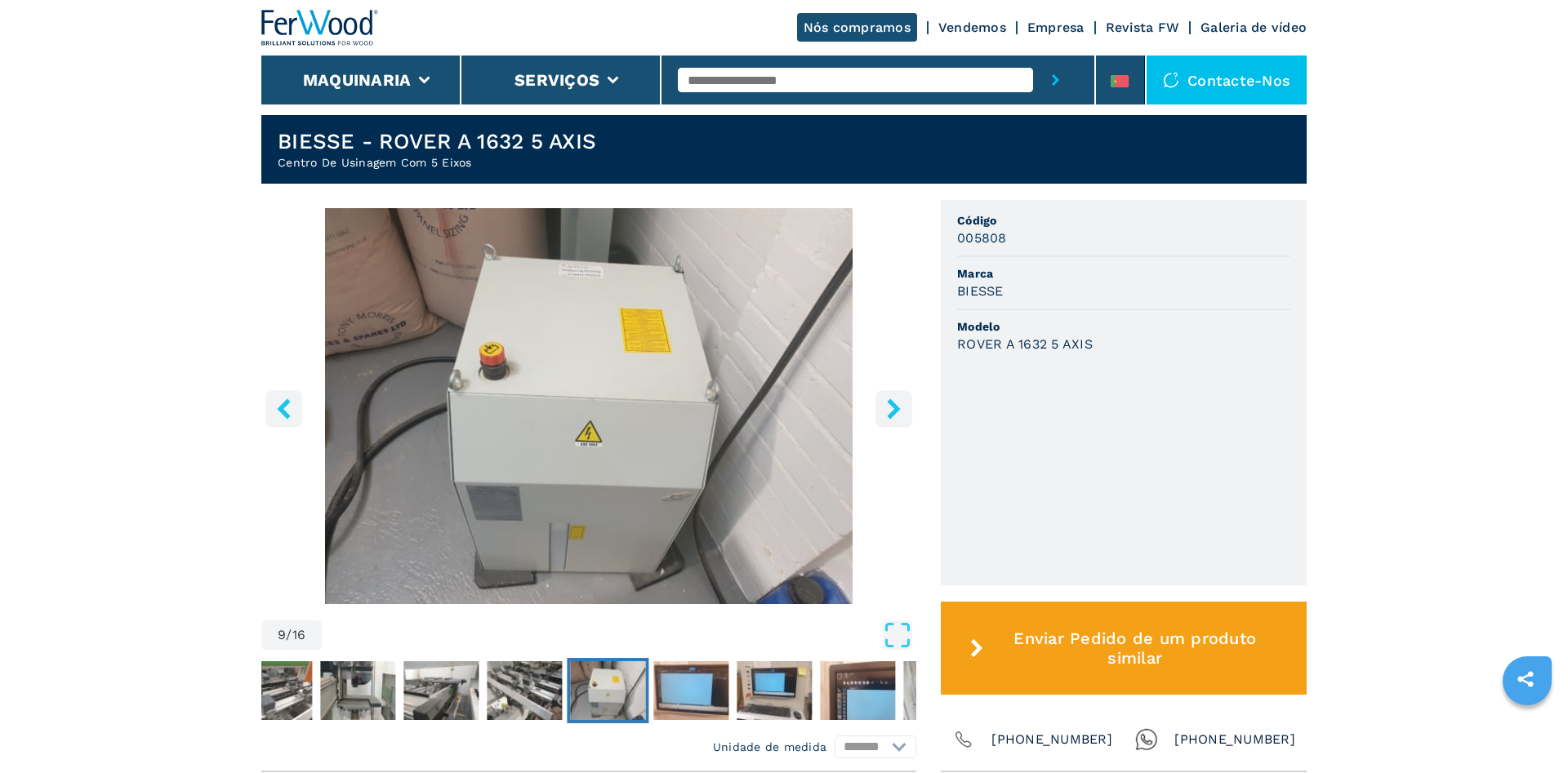
click at [896, 419] on icon "right-button" at bounding box center [893, 408] width 13 height 20
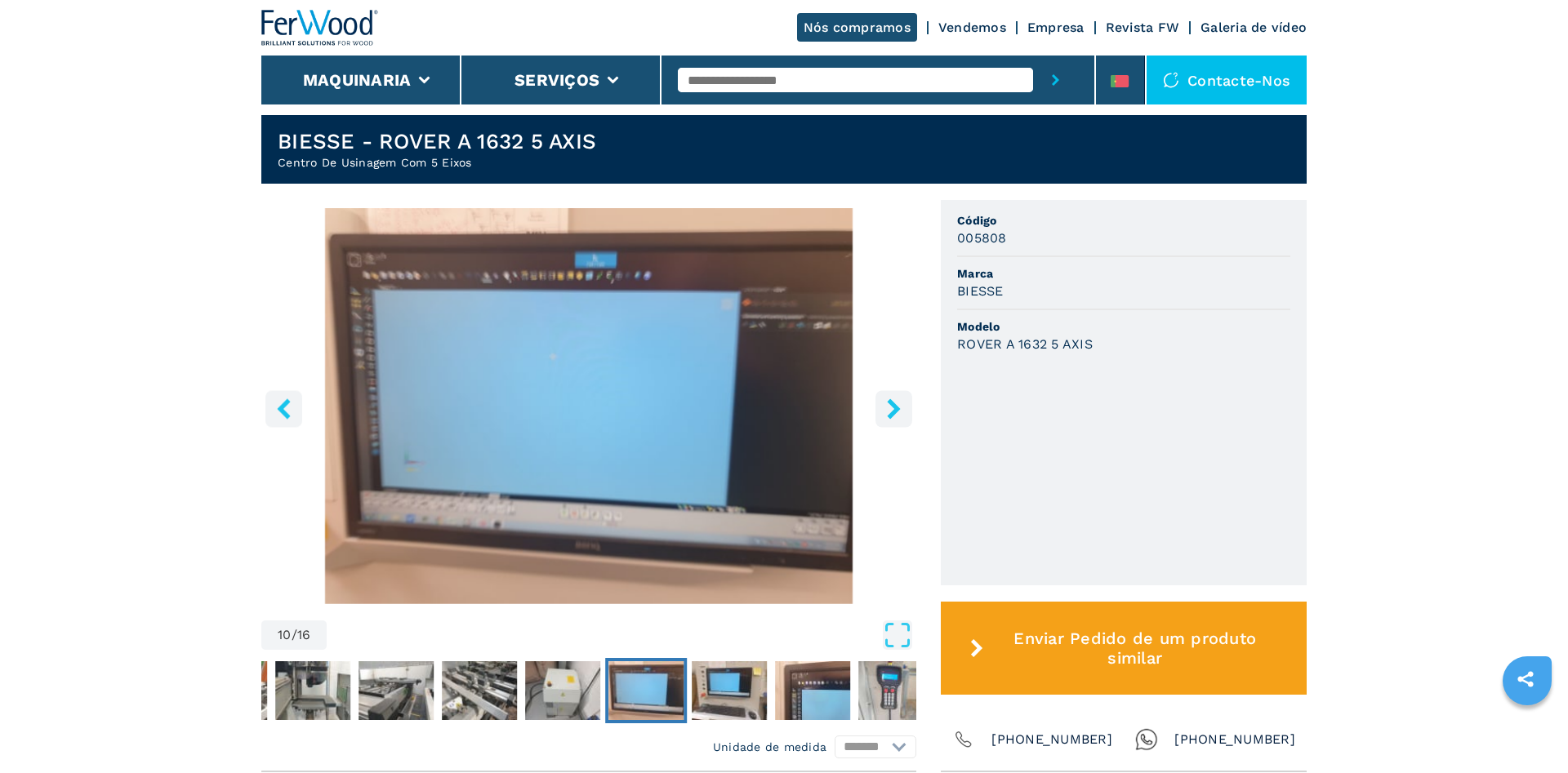
click at [896, 419] on icon "right-button" at bounding box center [893, 408] width 13 height 20
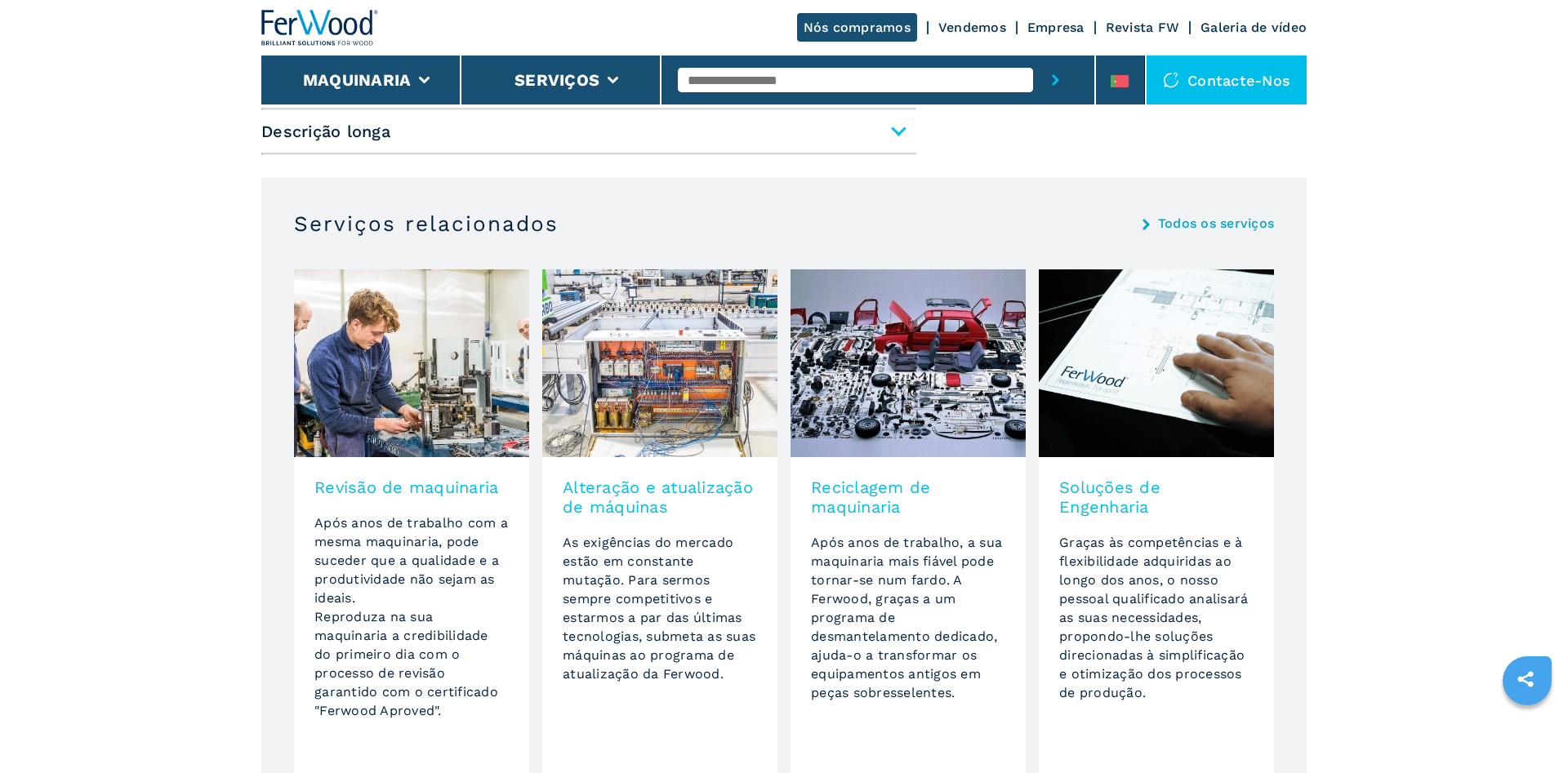
scroll to position [1697, 0]
